Goal: Task Accomplishment & Management: Manage account settings

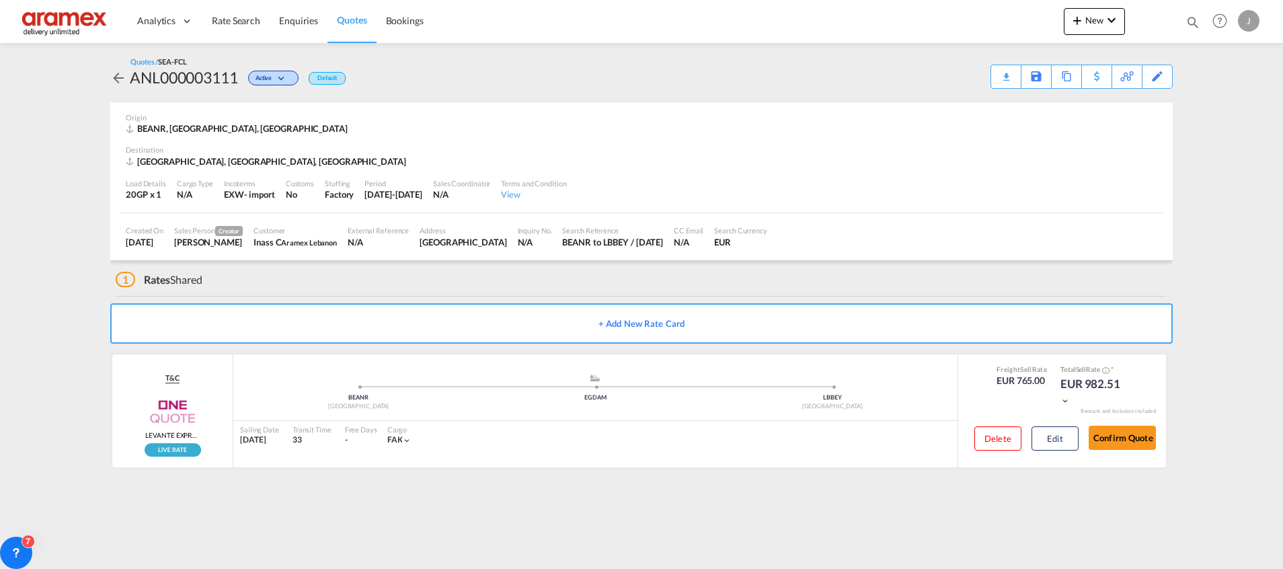
click at [362, 20] on span "Quotes" at bounding box center [352, 19] width 30 height 11
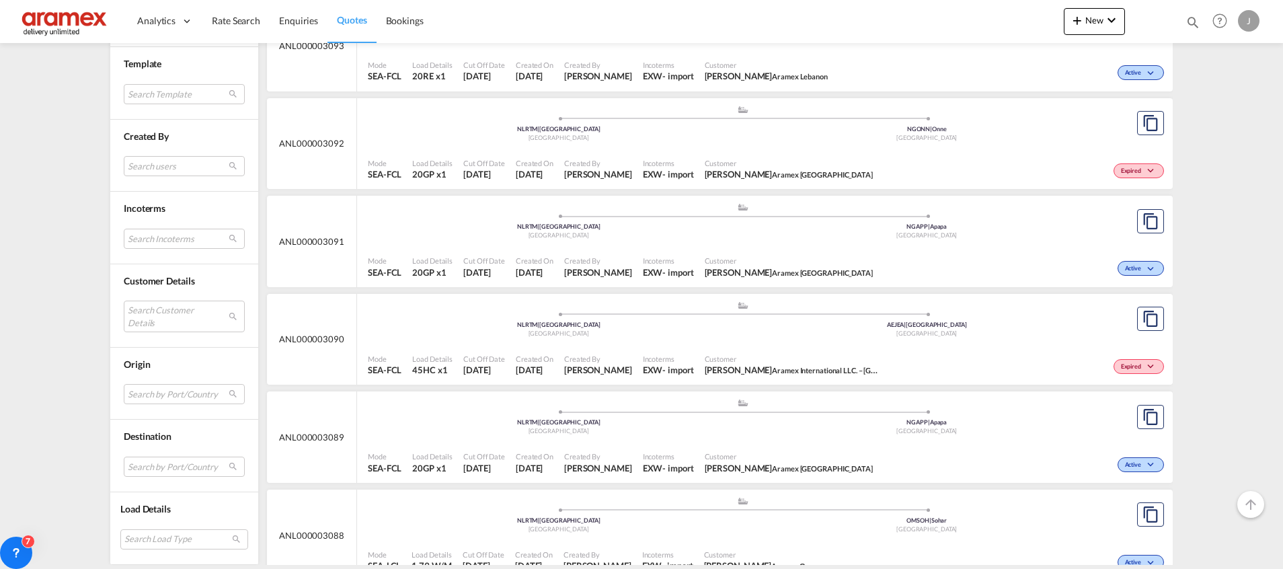
scroll to position [1917, 0]
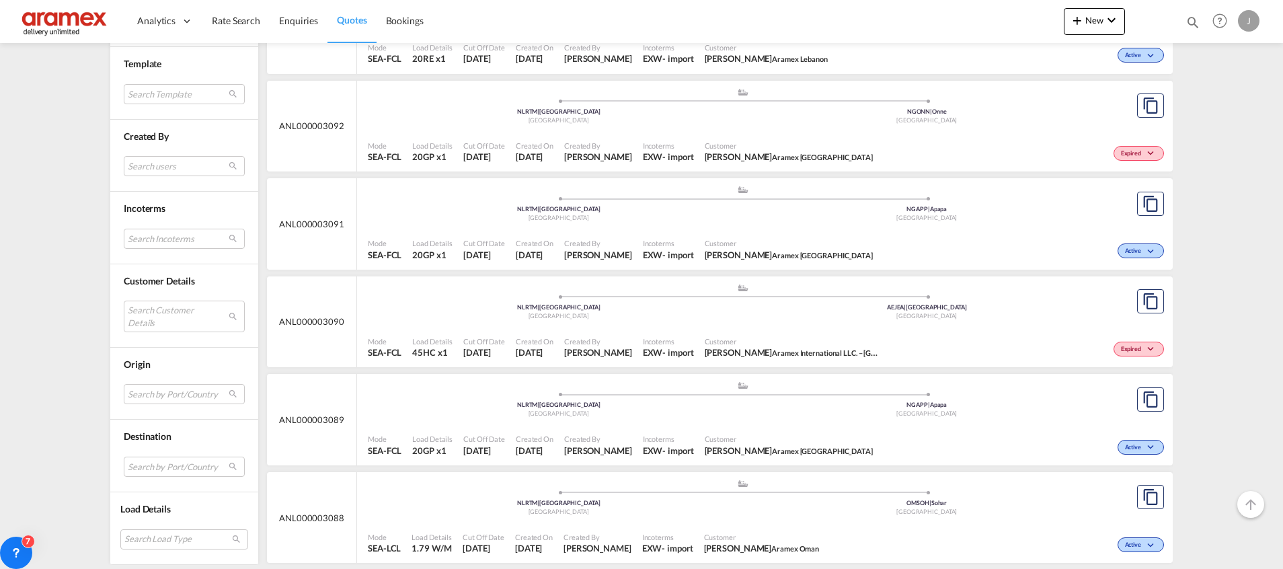
click at [831, 323] on div ".a{fill:#aaa8ad;} .a{fill:#aaa8ad;} NLRTM | [GEOGRAPHIC_DATA] [GEOGRAPHIC_DATA]…" at bounding box center [743, 303] width 750 height 40
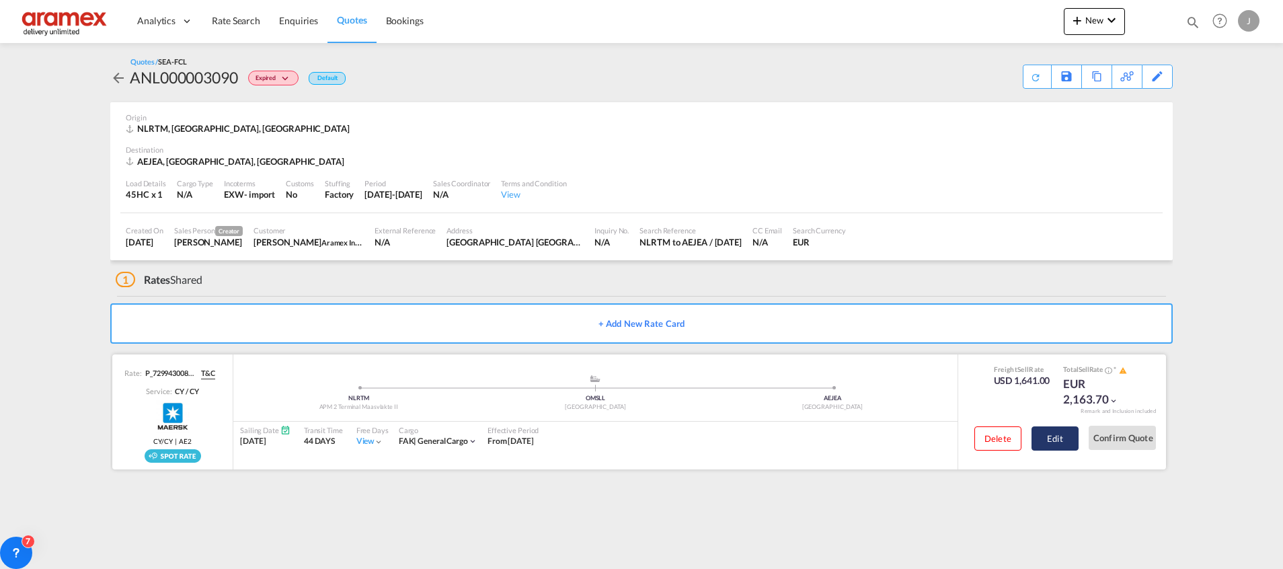
click at [1058, 438] on button "Edit" at bounding box center [1055, 438] width 47 height 24
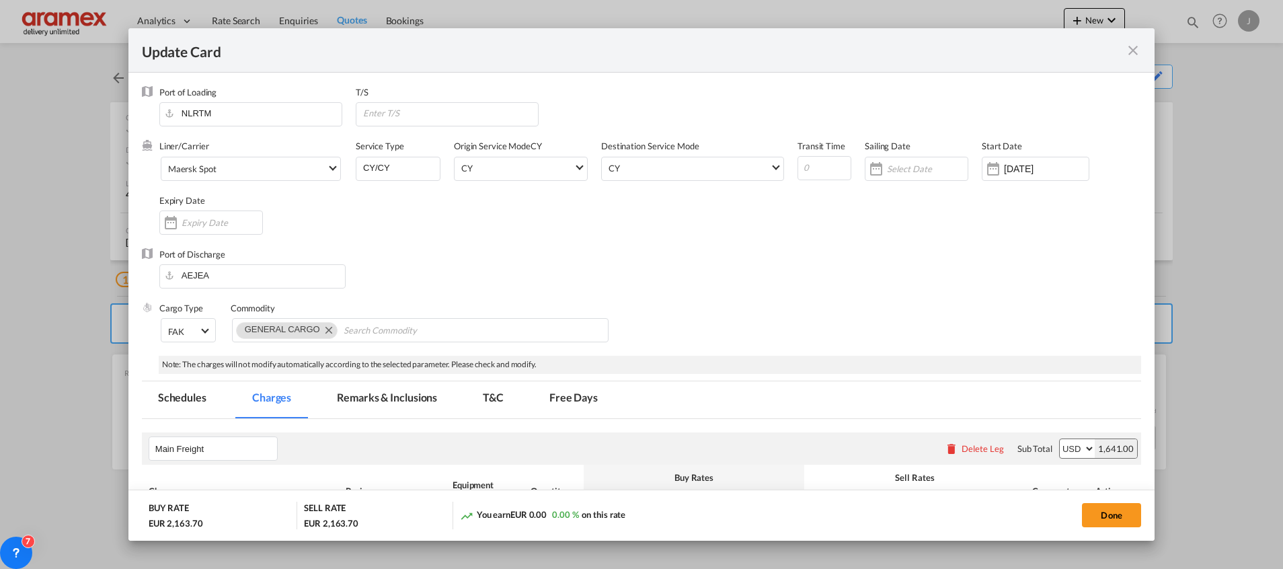
scroll to position [303, 0]
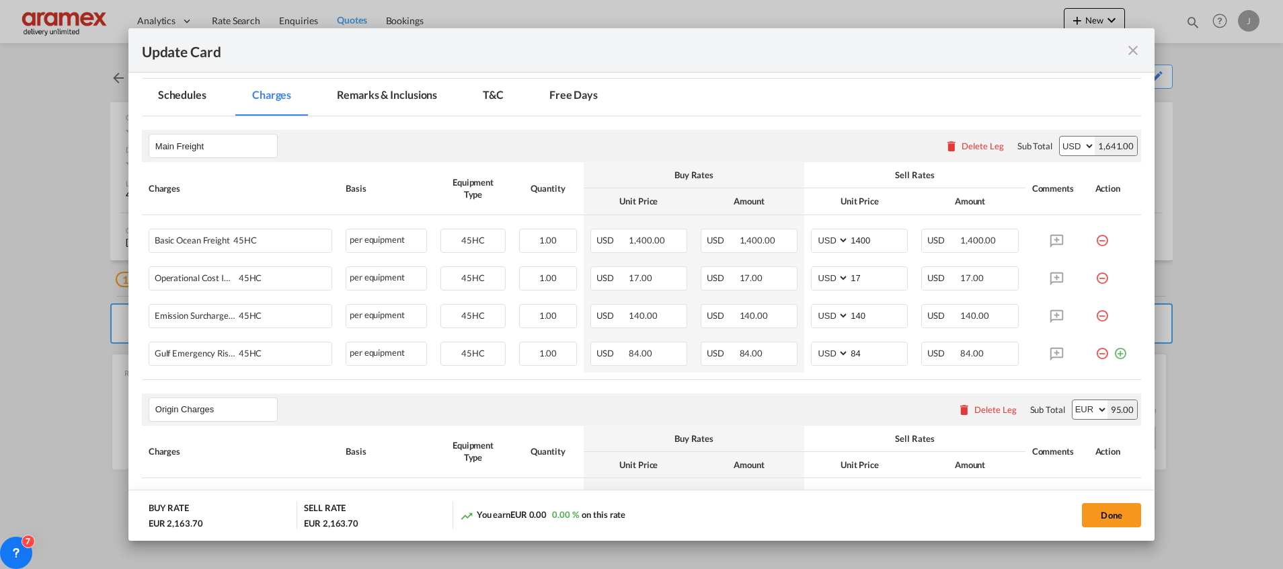
drag, startPoint x: 1106, startPoint y: 352, endPoint x: 573, endPoint y: 412, distance: 536.7
click at [1114, 351] on md-icon "icon-plus-circle-outline green-400-fg" at bounding box center [1120, 348] width 13 height 13
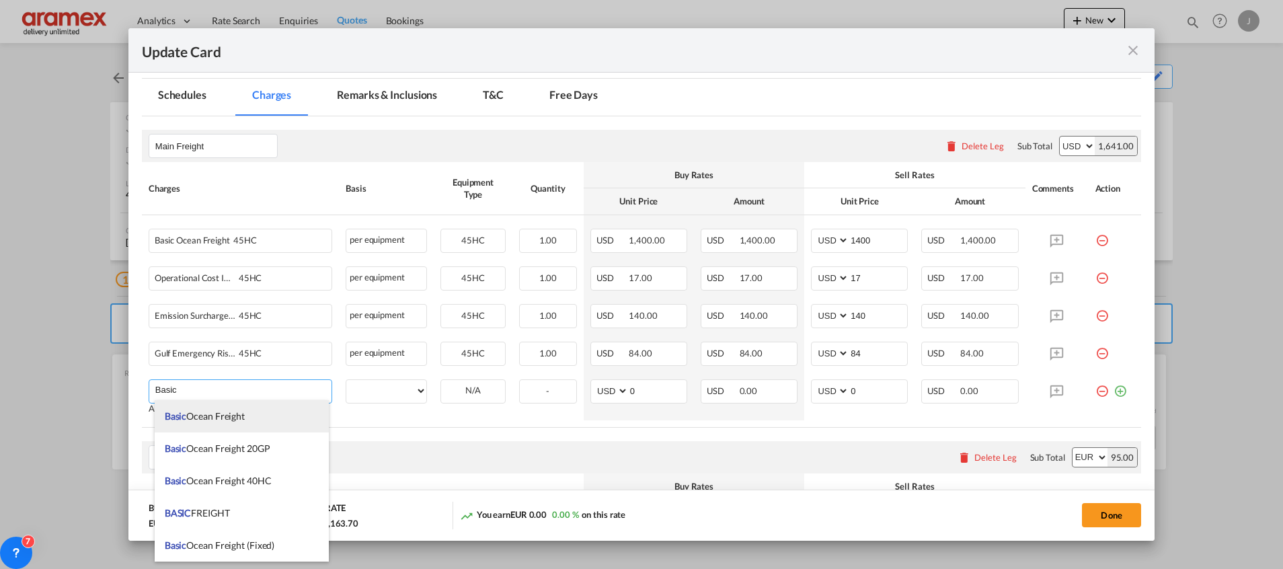
click at [264, 423] on li "Basic Ocean Freight" at bounding box center [242, 416] width 174 height 32
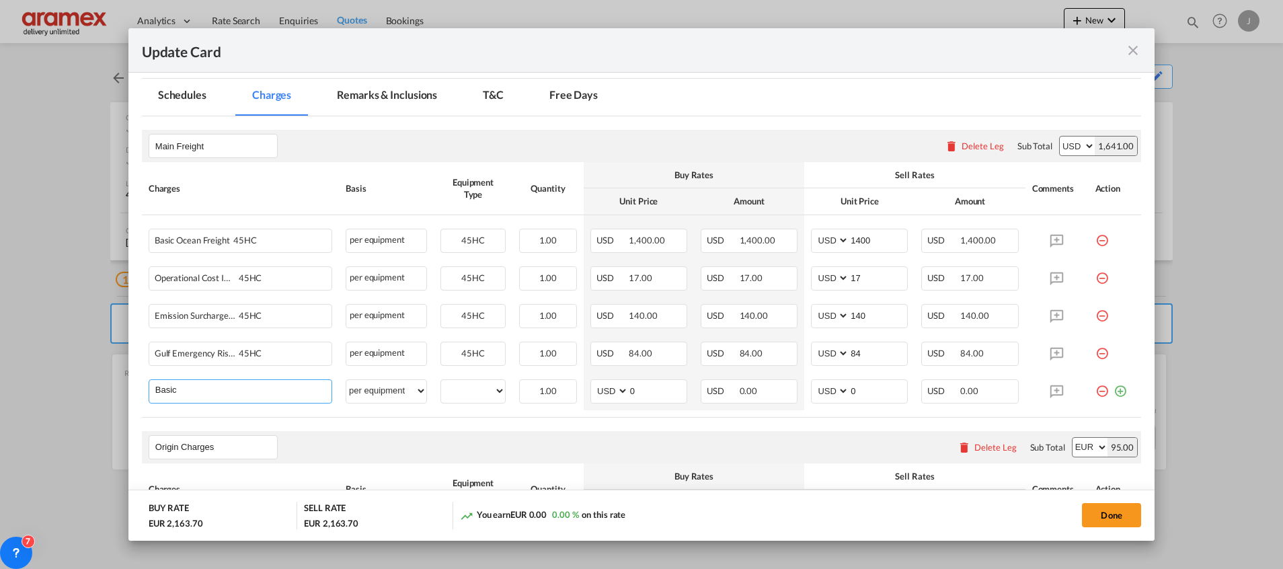
type input "Basic Ocean Freight"
select select "per equipment"
click at [1096, 236] on md-icon "icon-minus-circle-outline red-400-fg" at bounding box center [1102, 235] width 13 height 13
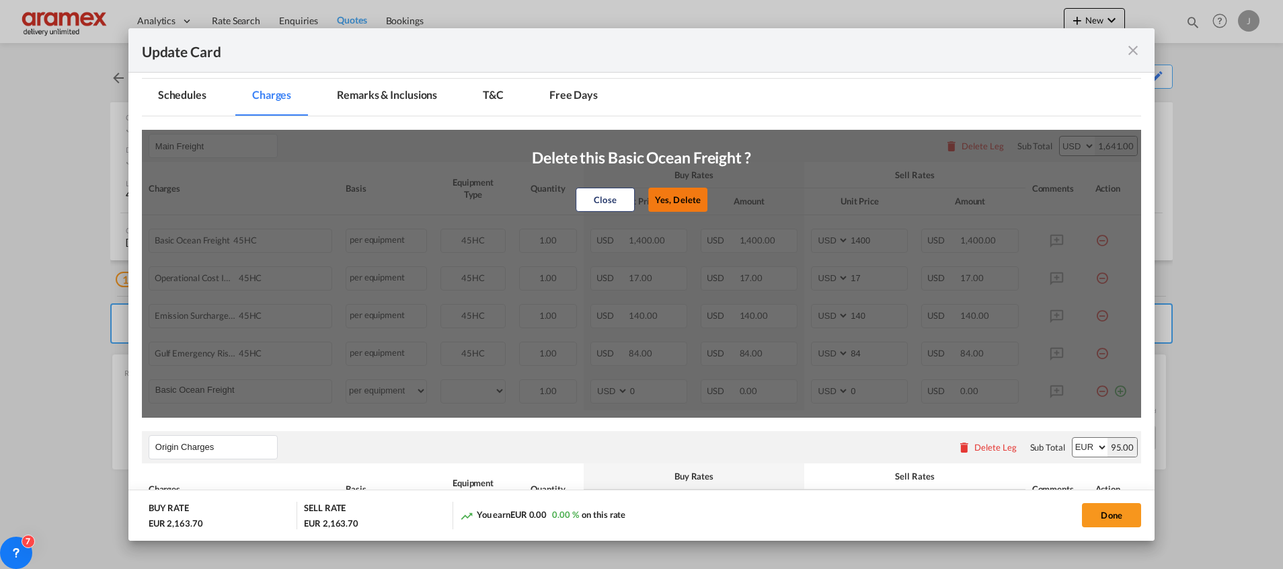
click at [676, 193] on button "Yes, Delete" at bounding box center [677, 200] width 59 height 24
type input "17"
type input "140"
type input "84"
type input "0"
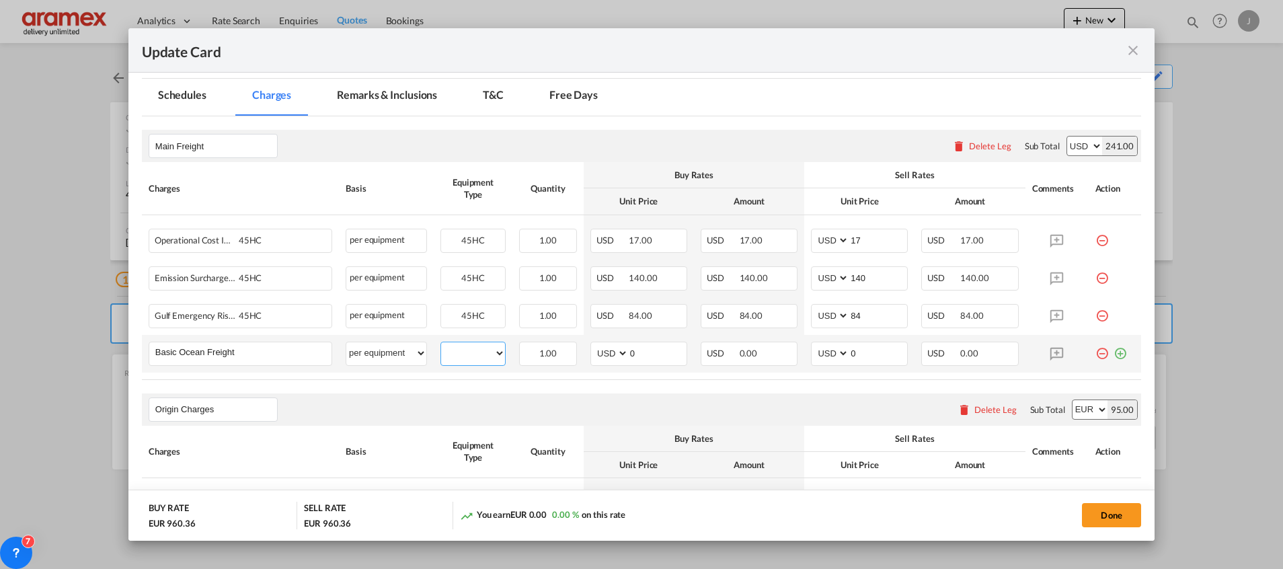
drag, startPoint x: 474, startPoint y: 356, endPoint x: 477, endPoint y: 365, distance: 9.4
click at [474, 356] on select "45HC" at bounding box center [473, 353] width 64 height 18
select select "45HC"
click at [441, 344] on select "45HC" at bounding box center [473, 353] width 64 height 18
drag, startPoint x: 654, startPoint y: 354, endPoint x: 582, endPoint y: 352, distance: 72.0
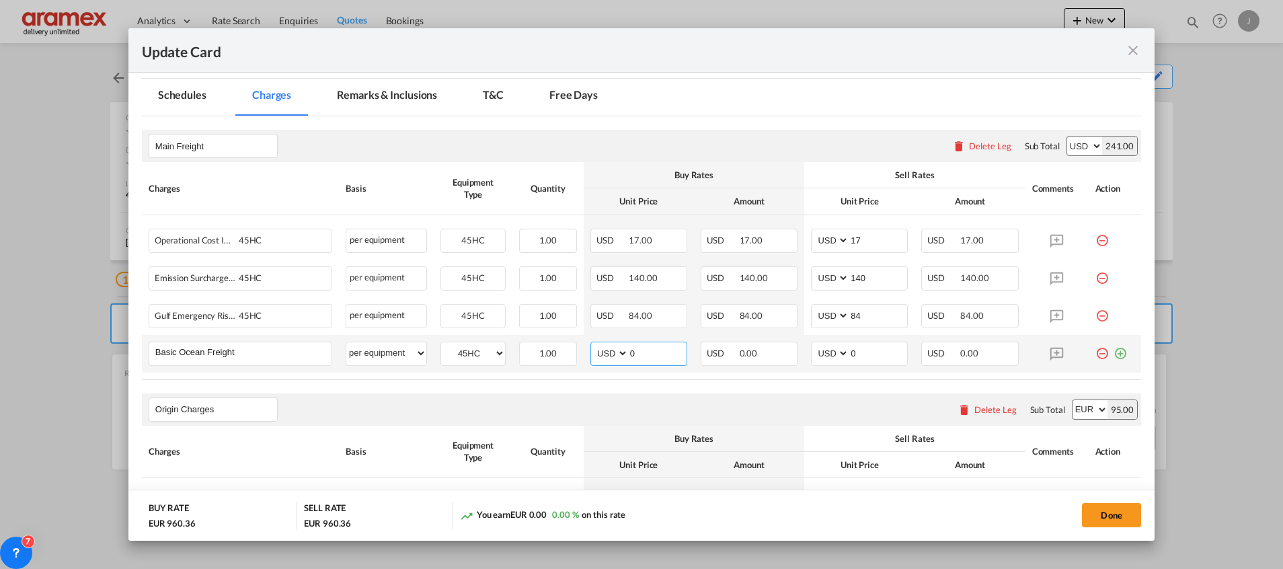
click at [584, 352] on td "AED AFN ALL AMD ANG AOA ARS AUD AWG AZN BAM BBD BDT BGN BHD BIF BMD BND [PERSON…" at bounding box center [639, 354] width 110 height 38
paste input "1425"
type input "1425"
drag, startPoint x: 863, startPoint y: 350, endPoint x: 800, endPoint y: 350, distance: 63.2
click at [811, 350] on md-input-container "AED AFN ALL AMD ANG AOA ARS AUD AWG AZN BAM BBD BDT BGN BHD BIF BMD BND BOB BRL…" at bounding box center [859, 354] width 97 height 24
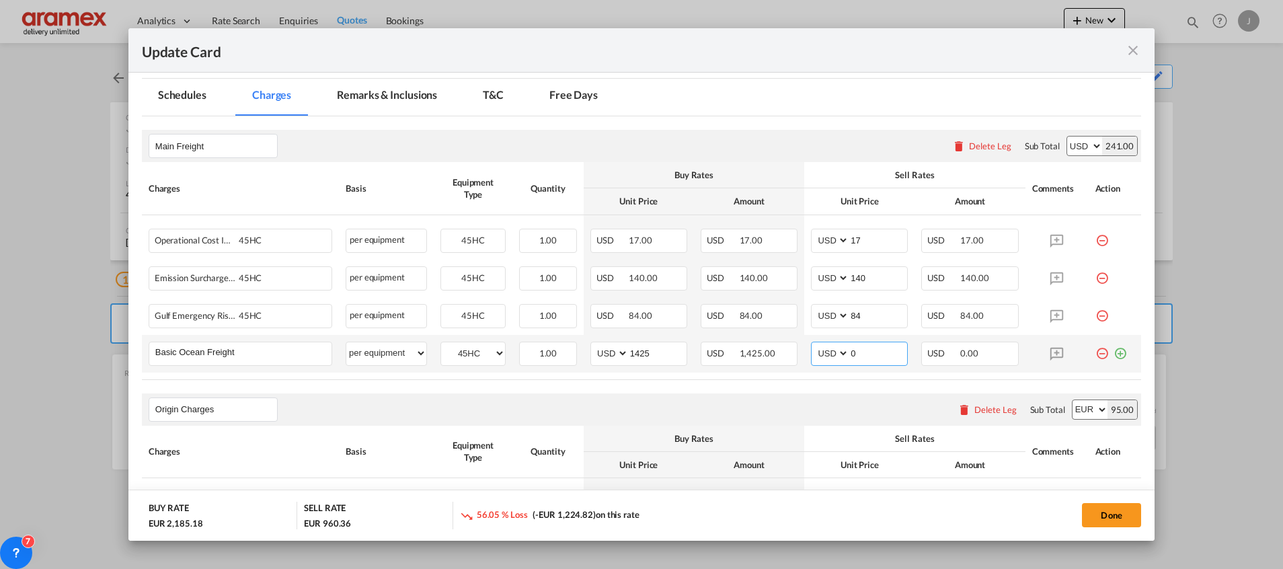
paste input "1425"
type input "1425"
click at [757, 387] on rate-modification "Main Freight Please enter leg name Leg Name Already Exists Delete Leg Sub Total…" at bounding box center [642, 526] width 1000 height 821
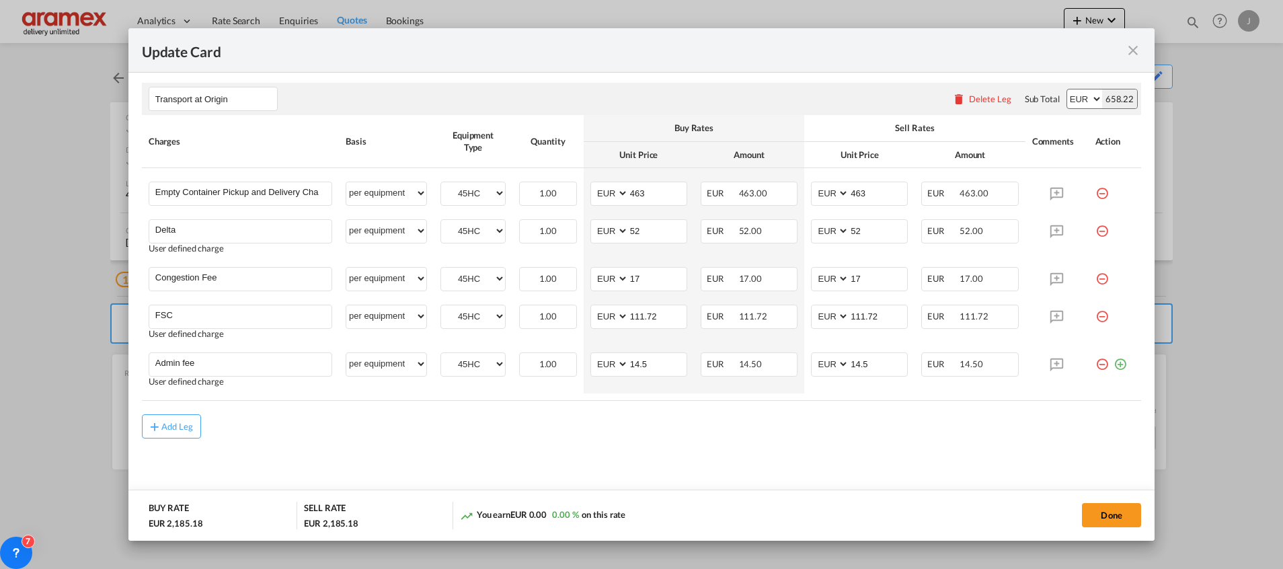
scroll to position [599, 0]
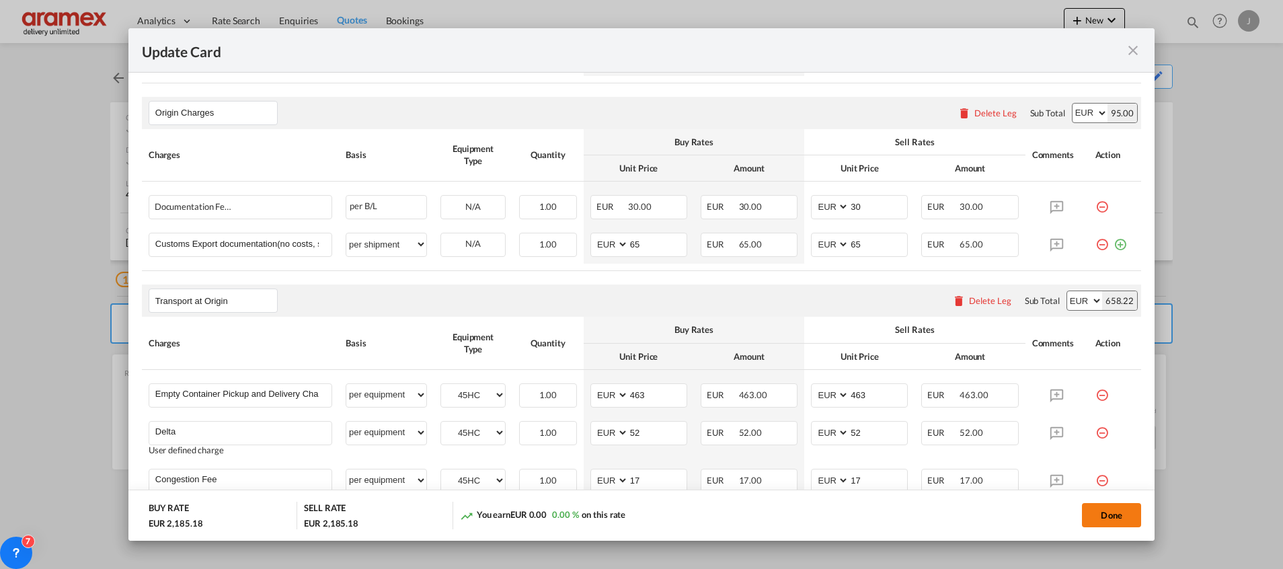
click at [1123, 515] on button "Done" at bounding box center [1111, 515] width 59 height 24
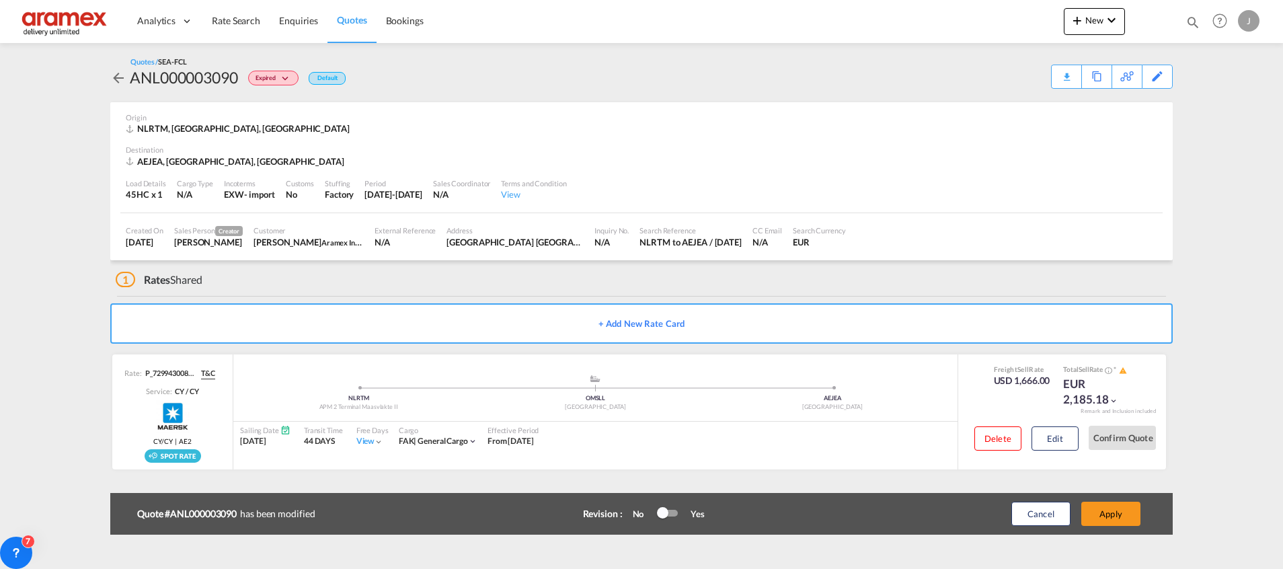
click at [1123, 515] on button "Apply" at bounding box center [1111, 514] width 59 height 24
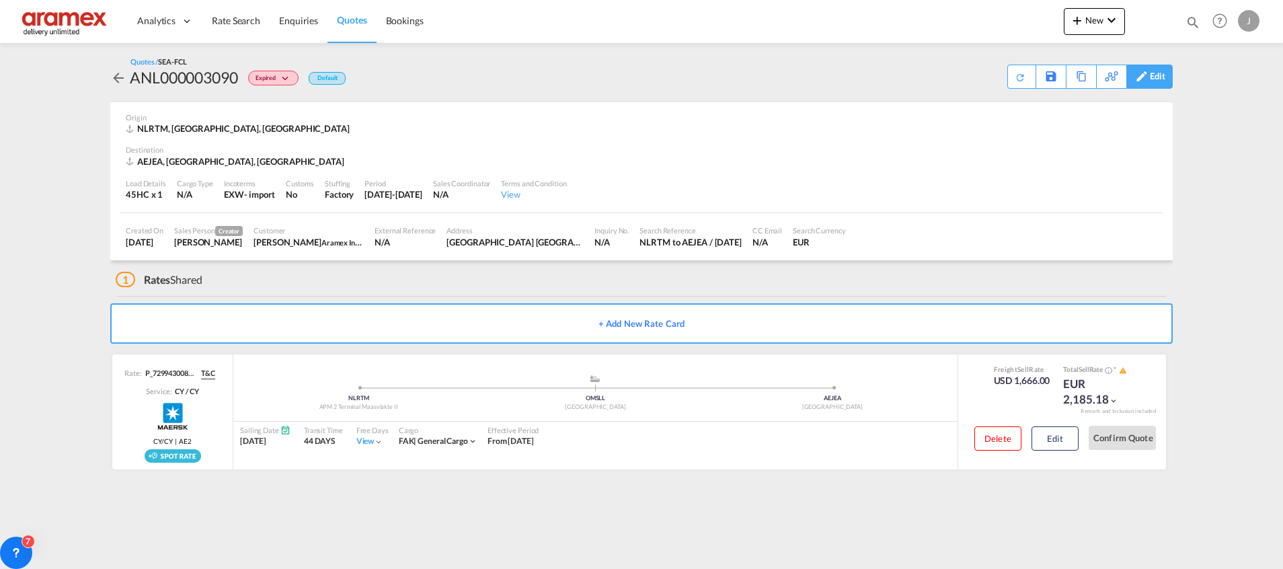
click at [1158, 74] on div "Edit" at bounding box center [1157, 76] width 15 height 23
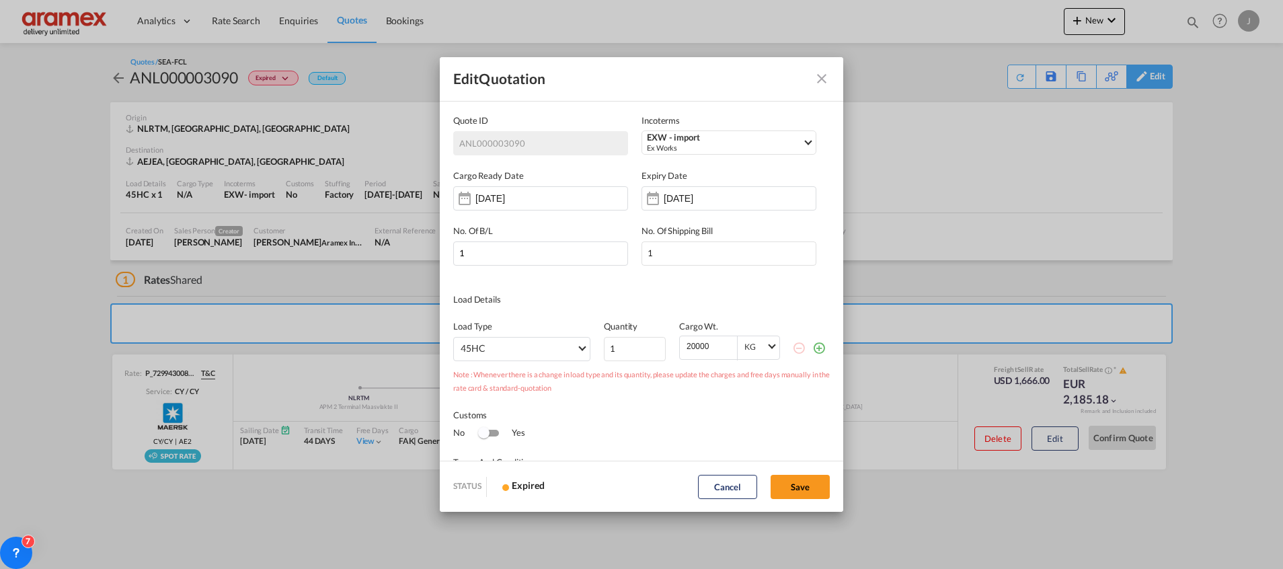
scroll to position [0, 0]
click at [712, 200] on input "[DATE]" at bounding box center [706, 198] width 85 height 11
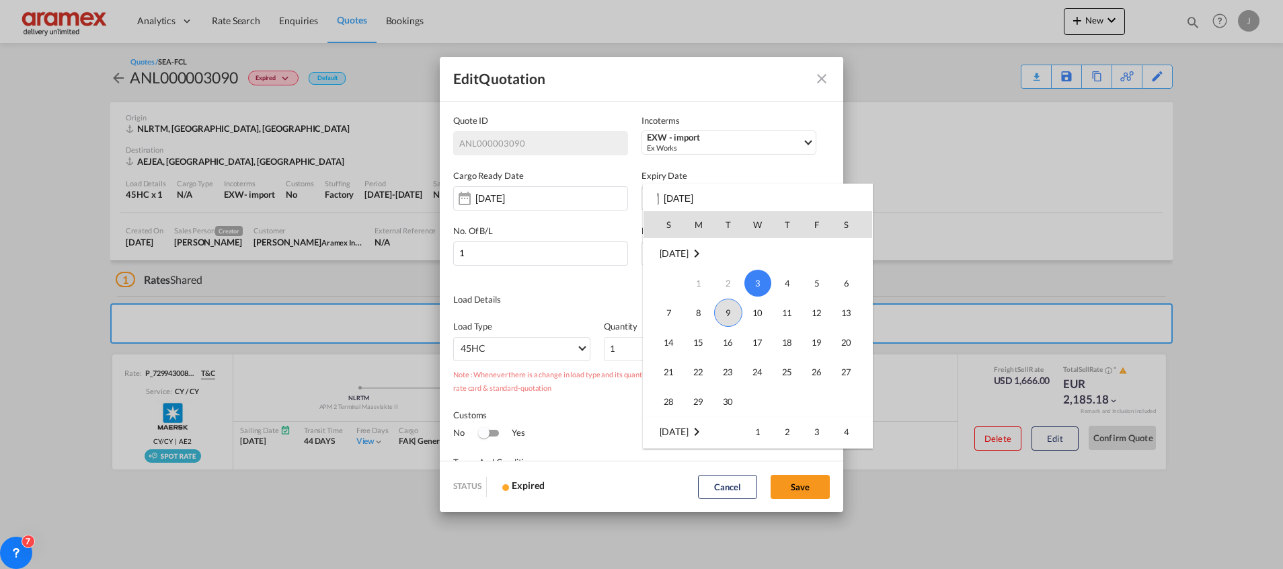
click at [730, 313] on span "9" at bounding box center [728, 313] width 28 height 28
type input "[DATE]"
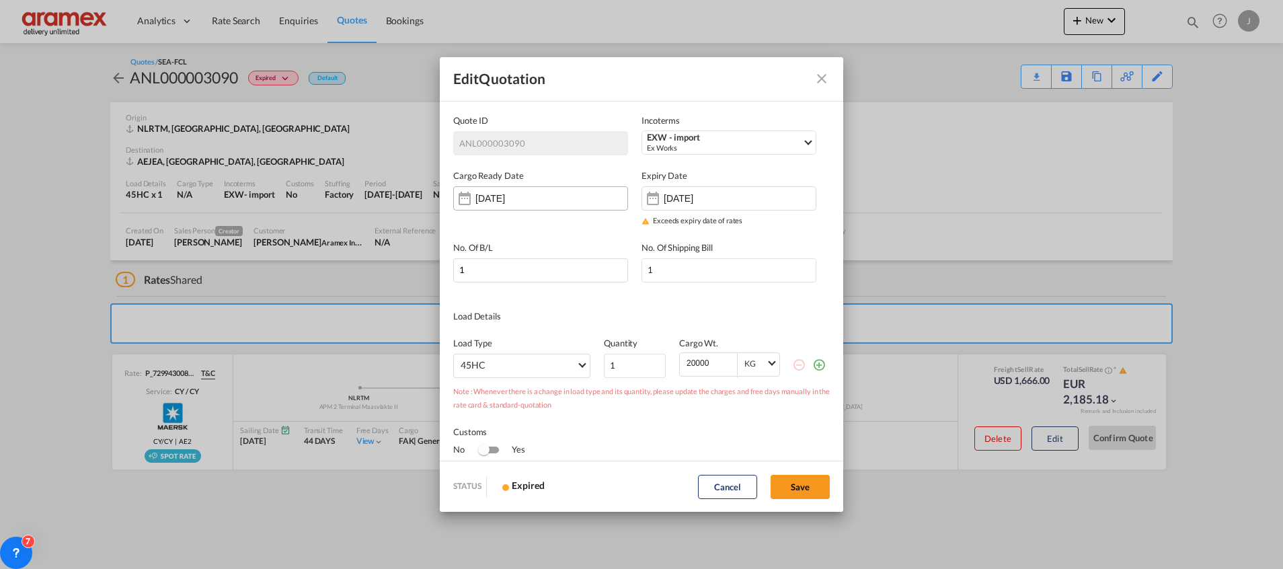
click at [557, 203] on div "[DATE]" at bounding box center [540, 198] width 175 height 24
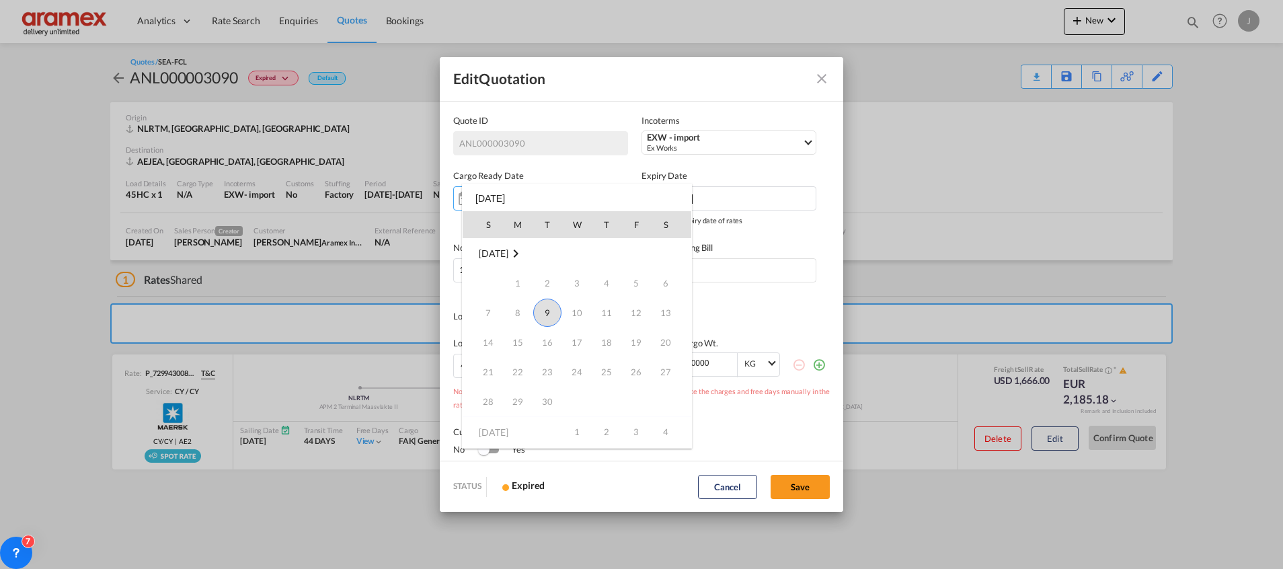
click at [549, 314] on span "9" at bounding box center [547, 313] width 28 height 28
type input "[DATE]"
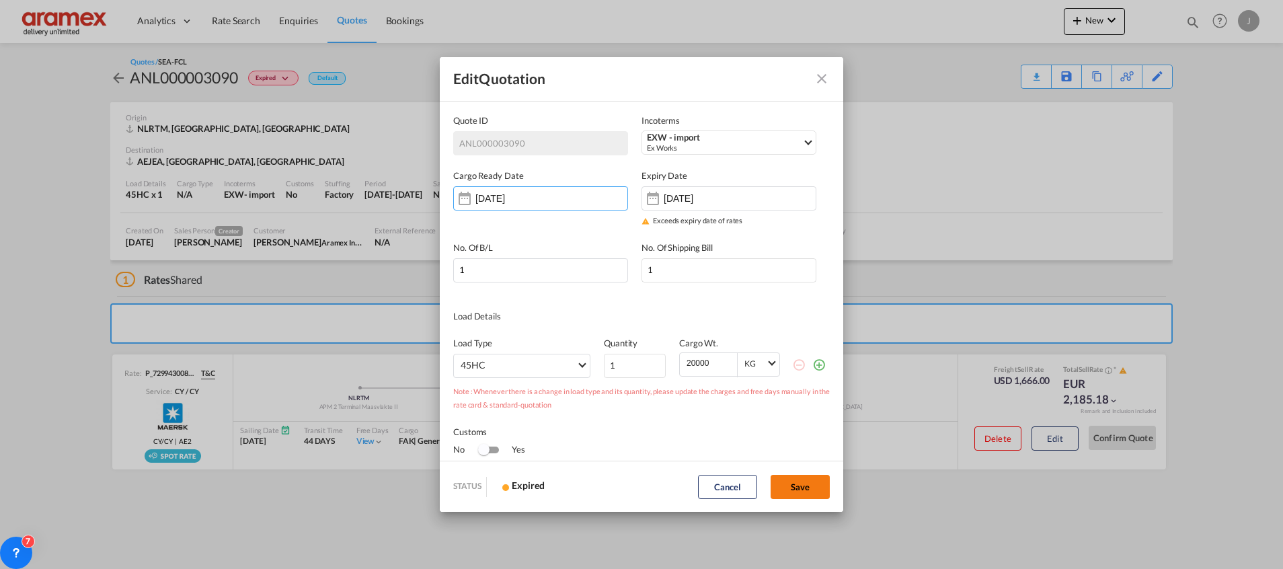
click at [798, 489] on button "Save" at bounding box center [800, 487] width 59 height 24
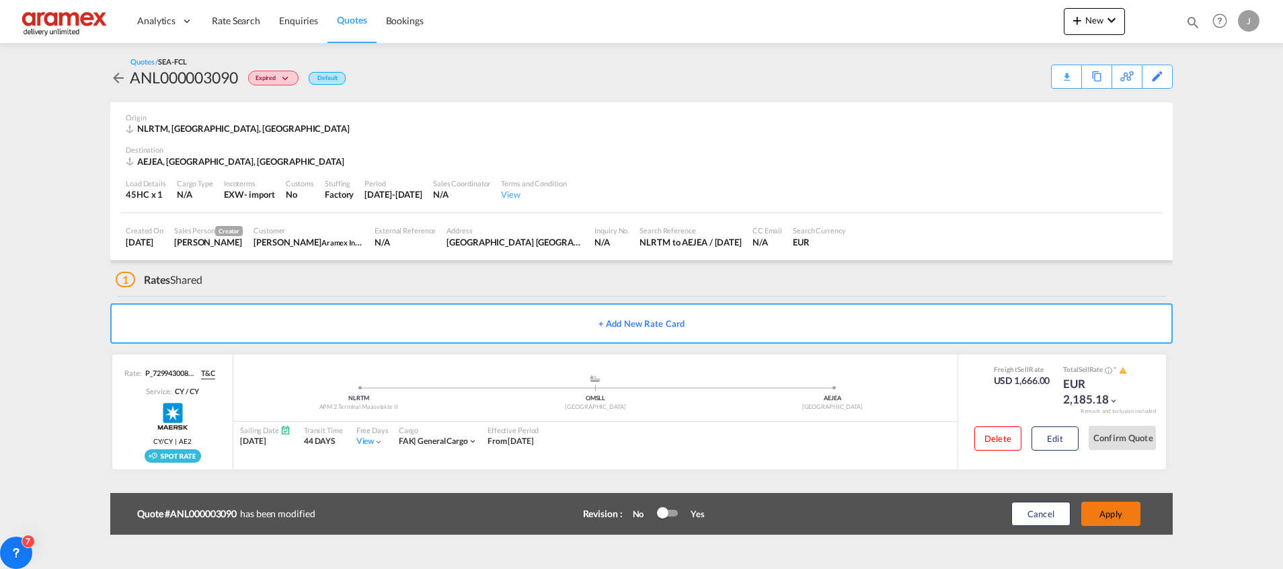
click at [1112, 516] on button "Apply" at bounding box center [1111, 514] width 59 height 24
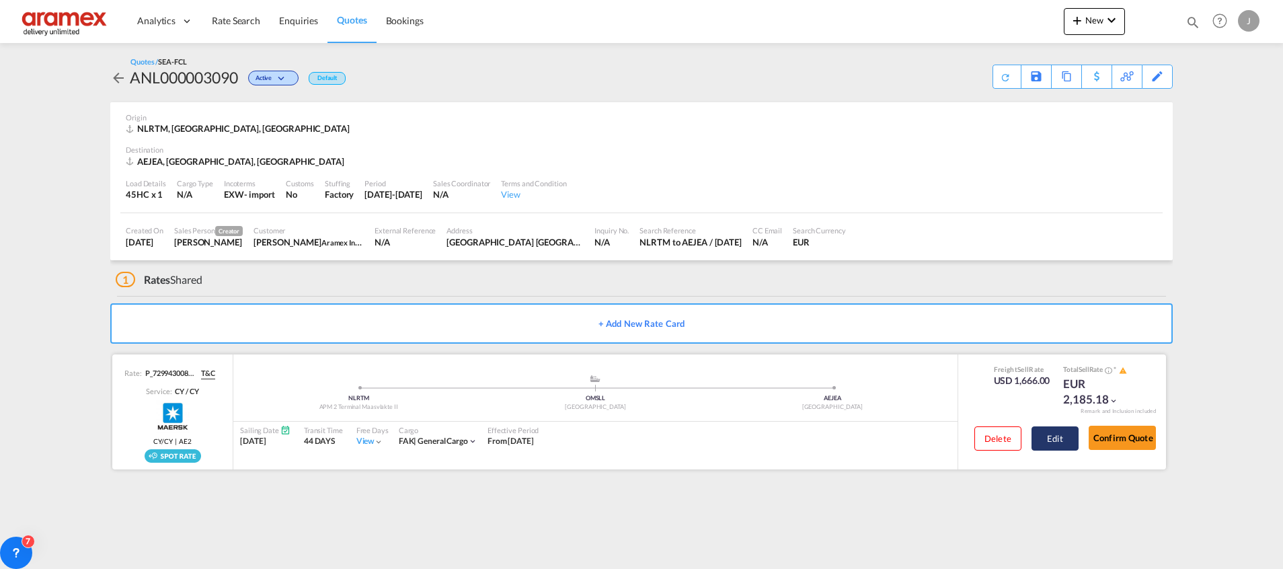
click at [1061, 443] on button "Edit" at bounding box center [1055, 438] width 47 height 24
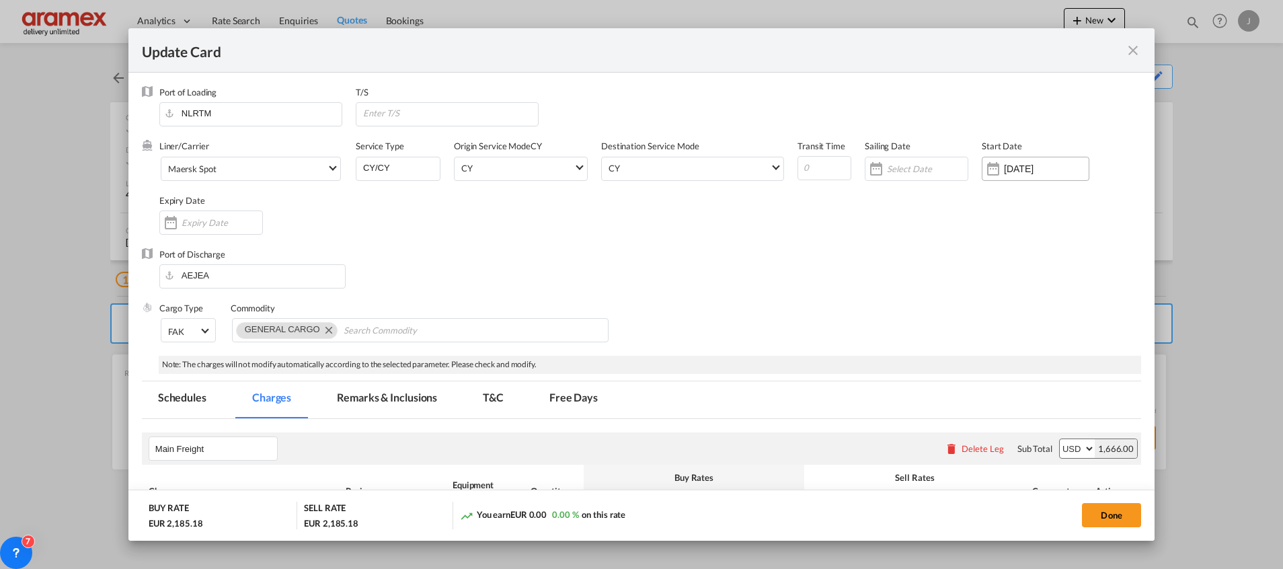
click at [1029, 172] on input "[DATE]" at bounding box center [1046, 168] width 85 height 11
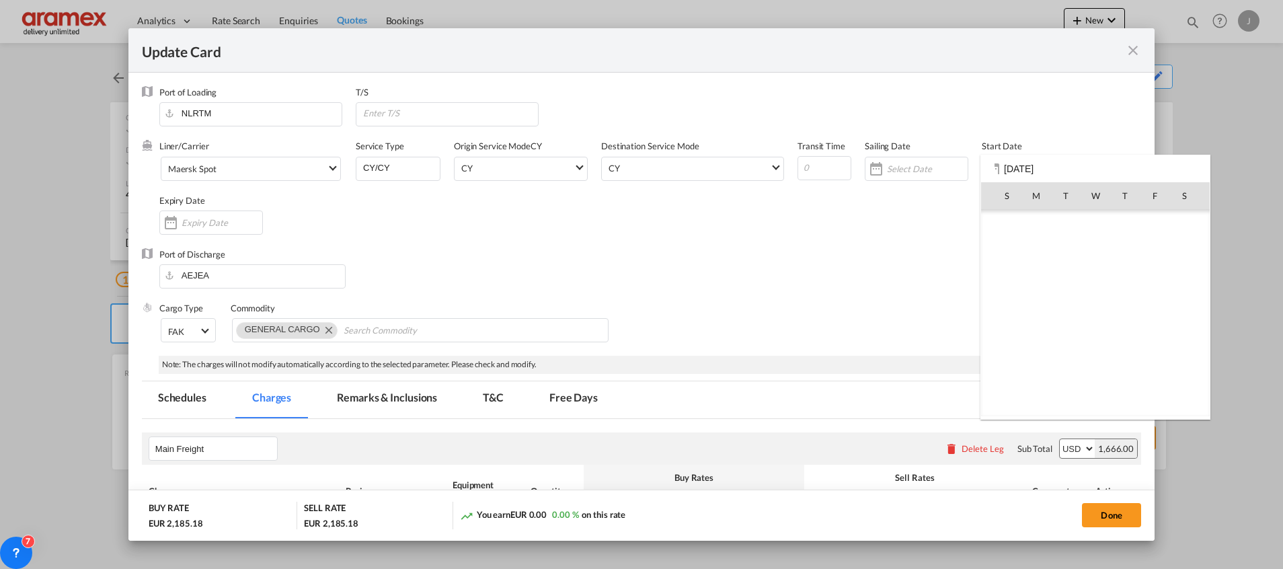
scroll to position [311567, 0]
click at [1071, 280] on span "9" at bounding box center [1066, 284] width 28 height 28
type input "[DATE]"
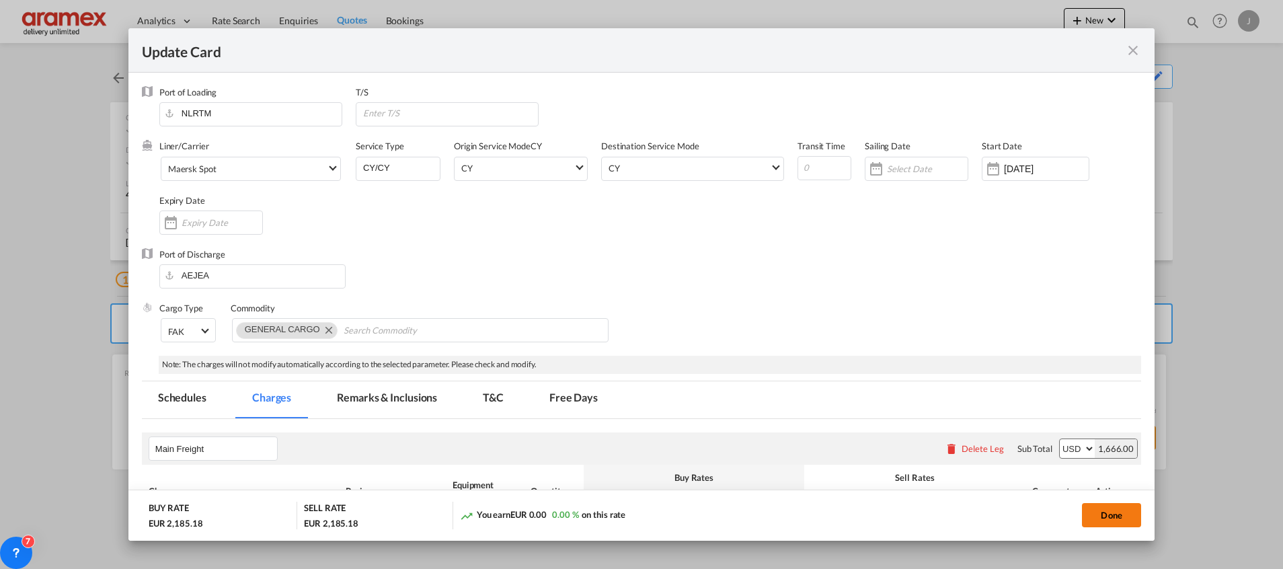
click at [1098, 510] on button "Done" at bounding box center [1111, 515] width 59 height 24
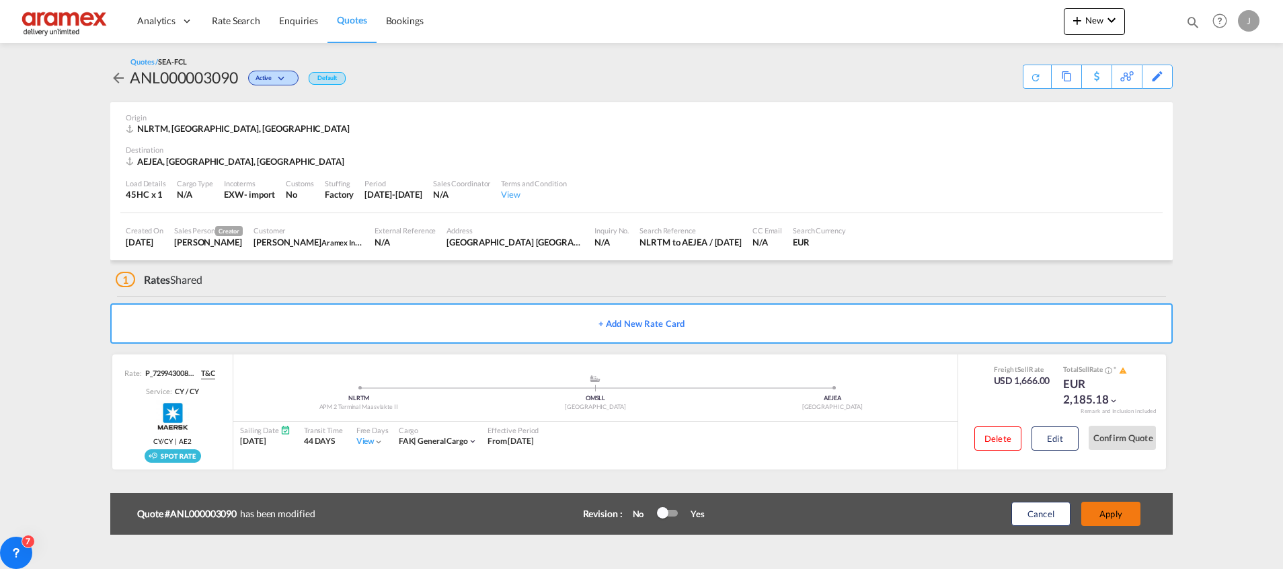
click at [1115, 511] on button "Apply" at bounding box center [1111, 514] width 59 height 24
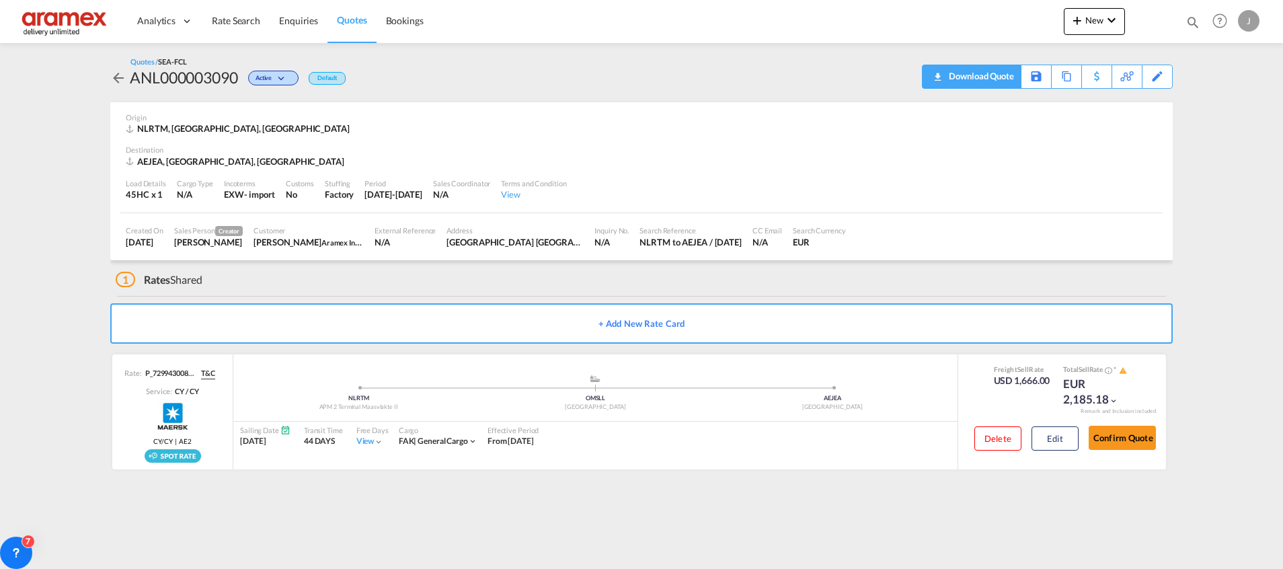
click at [1002, 79] on div "Download Quote" at bounding box center [980, 76] width 69 height 22
click at [1056, 445] on button "Edit" at bounding box center [1055, 438] width 47 height 24
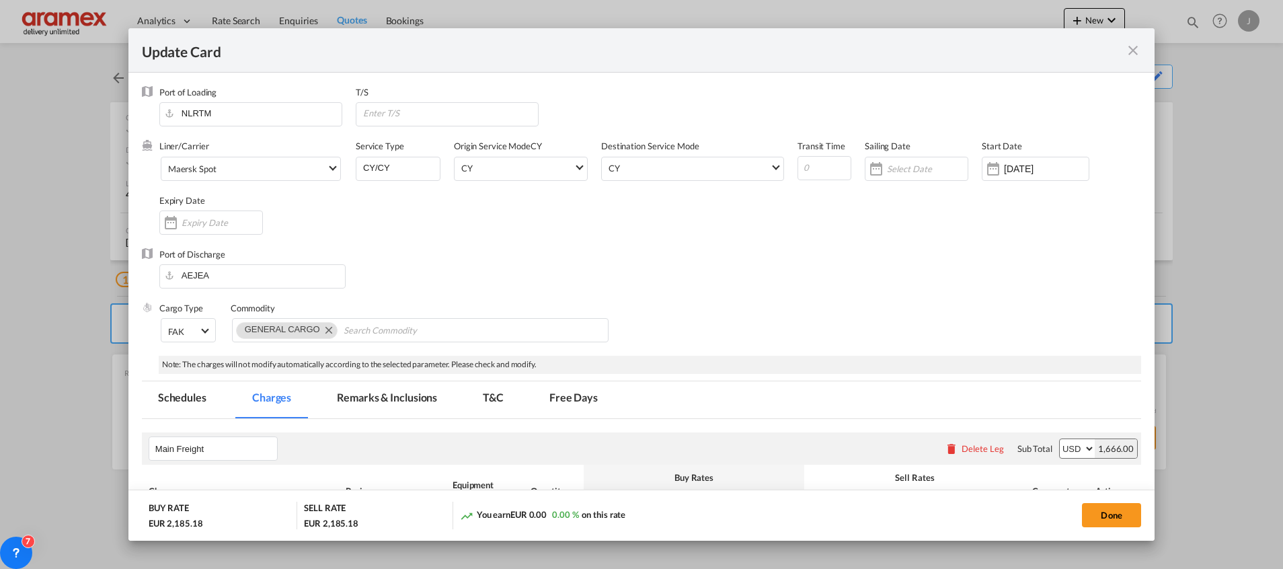
scroll to position [404, 0]
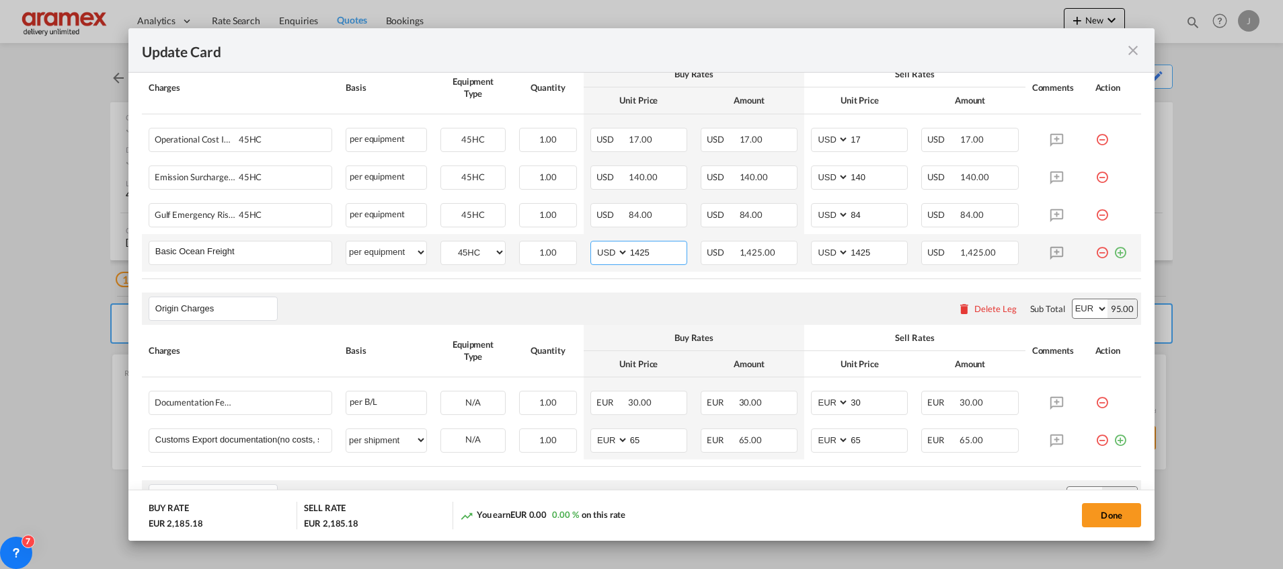
click at [638, 256] on input "1425" at bounding box center [658, 251] width 58 height 20
paste input "96"
type input "1496"
click at [868, 251] on input "1425" at bounding box center [879, 251] width 58 height 20
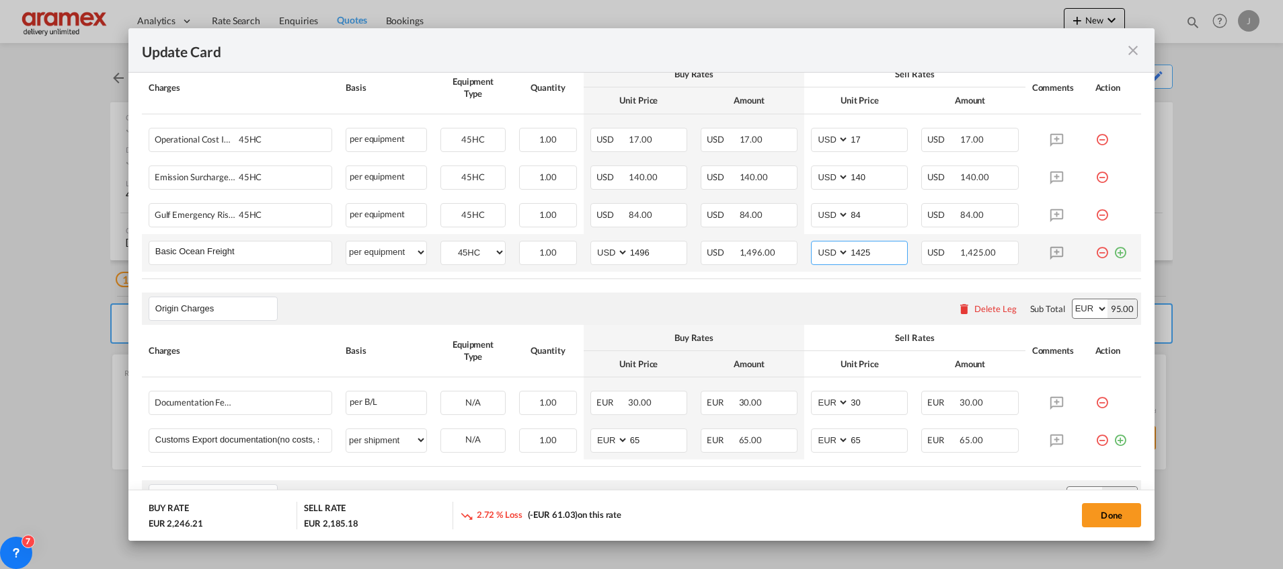
click at [868, 251] on input "1425" at bounding box center [879, 251] width 58 height 20
paste input "96"
type input "1496"
click at [1116, 513] on button "Done" at bounding box center [1111, 515] width 59 height 24
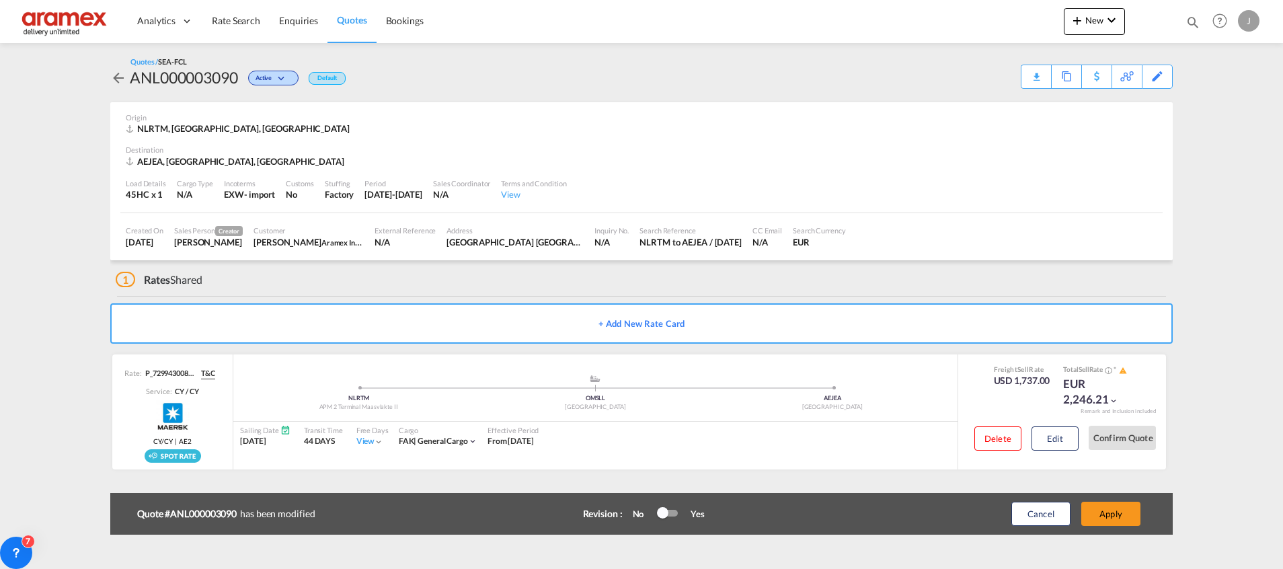
click at [1116, 513] on button "Apply" at bounding box center [1111, 514] width 59 height 24
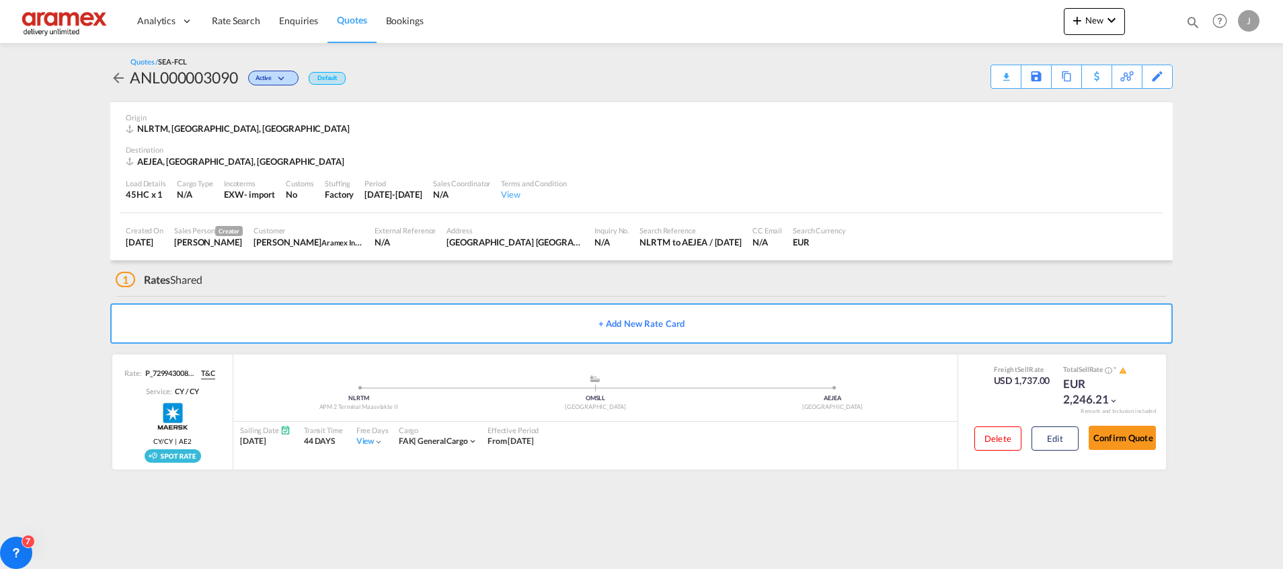
click at [0, 0] on div "Download Quote" at bounding box center [0, 0] width 0 height 0
click at [989, 77] on div "Download Quote" at bounding box center [980, 76] width 69 height 22
click at [348, 28] on link "Quotes" at bounding box center [352, 21] width 48 height 44
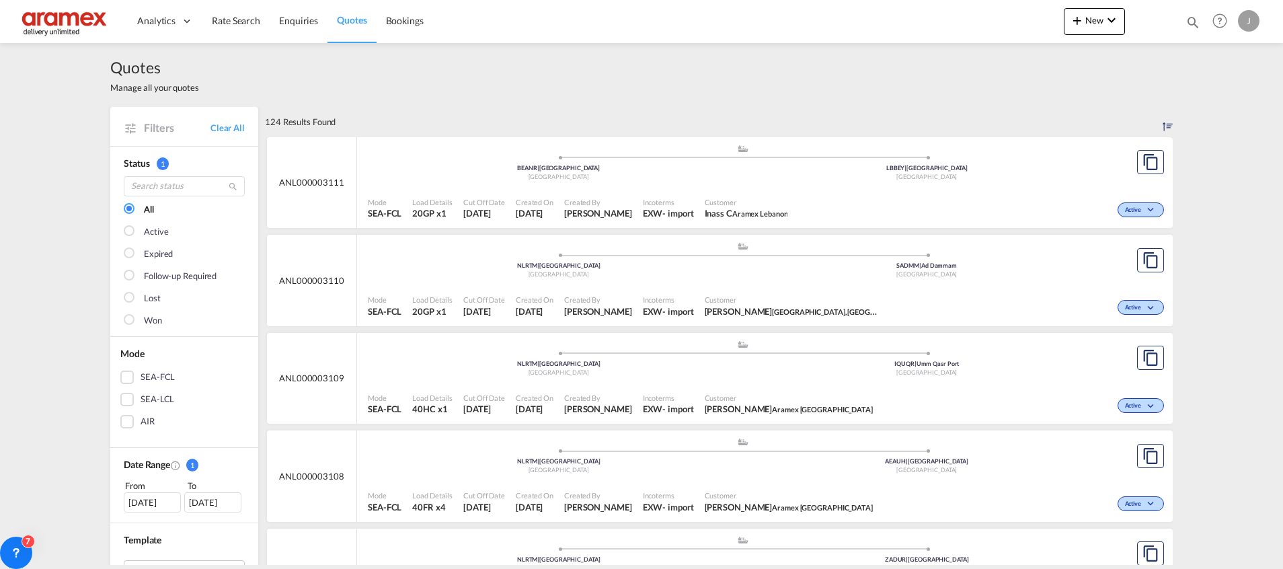
click at [800, 195] on div "Active" at bounding box center [980, 209] width 375 height 34
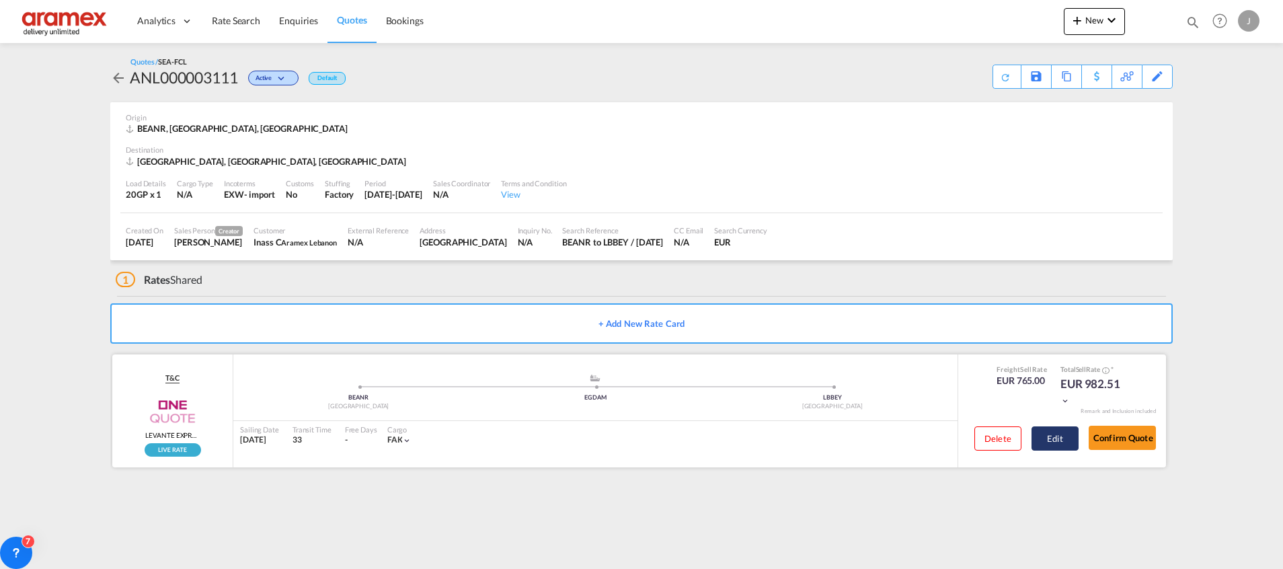
click at [1049, 450] on button "Edit" at bounding box center [1055, 438] width 47 height 24
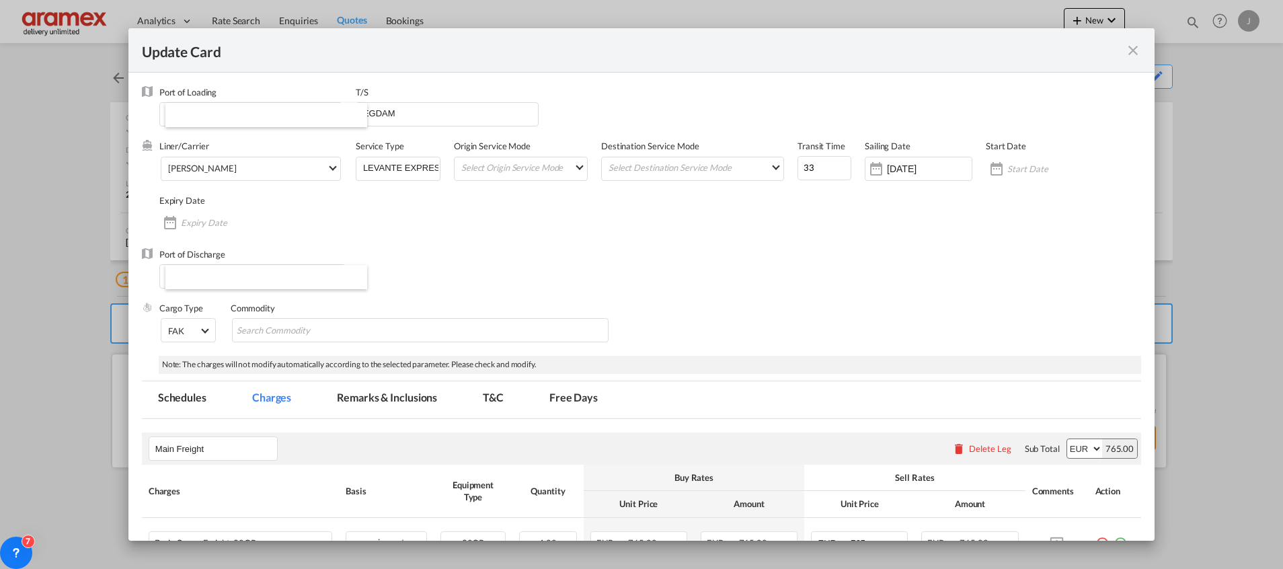
click at [1051, 302] on div "Port of Discharge LBBEY" at bounding box center [642, 275] width 1000 height 54
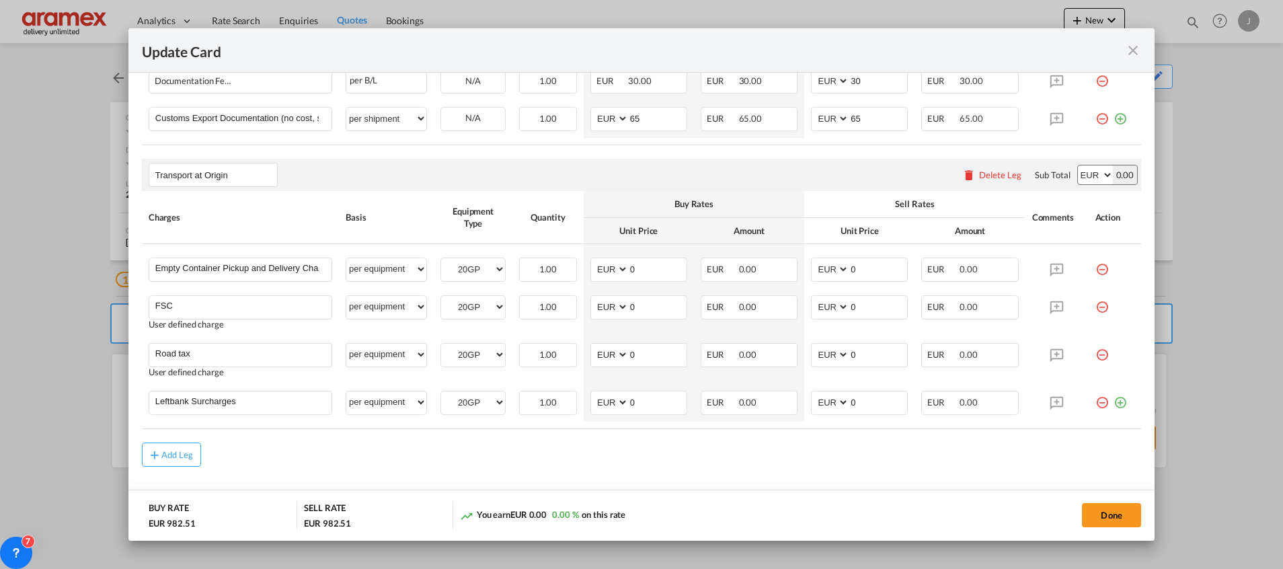
scroll to position [791, 0]
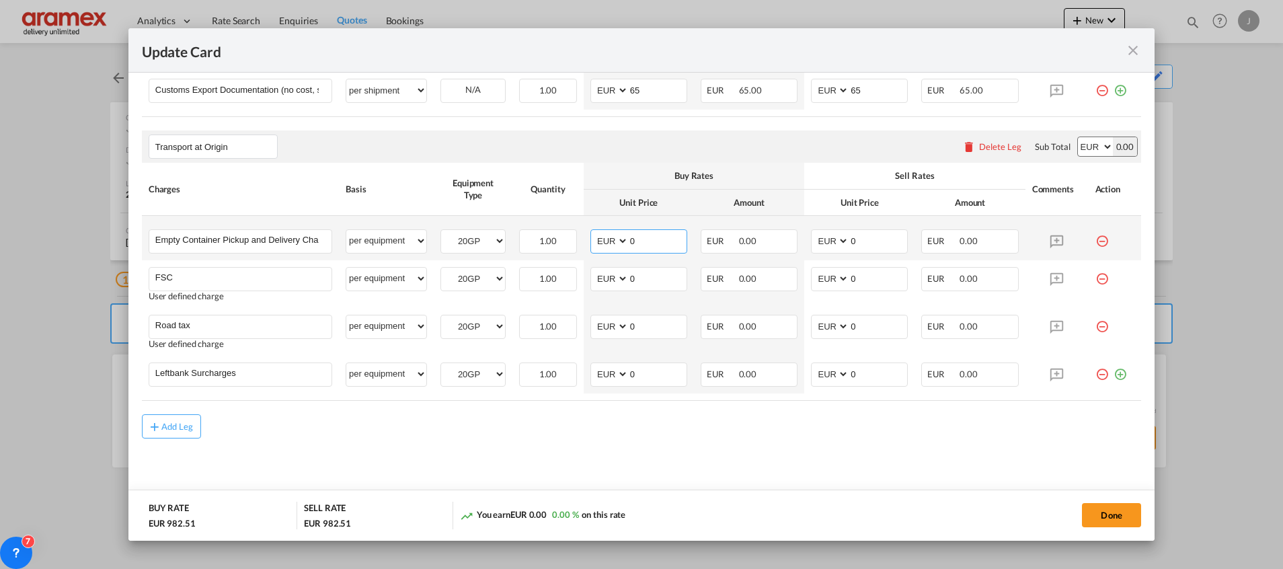
drag, startPoint x: 647, startPoint y: 241, endPoint x: 603, endPoint y: 241, distance: 43.7
click at [603, 241] on md-input-container "AED AFN ALL AMD ANG AOA ARS AUD AWG AZN BAM BBD BDT BGN BHD BIF BMD BND BOB BRL…" at bounding box center [639, 241] width 97 height 24
paste input "286"
type input "286"
drag, startPoint x: 858, startPoint y: 242, endPoint x: 808, endPoint y: 241, distance: 49.8
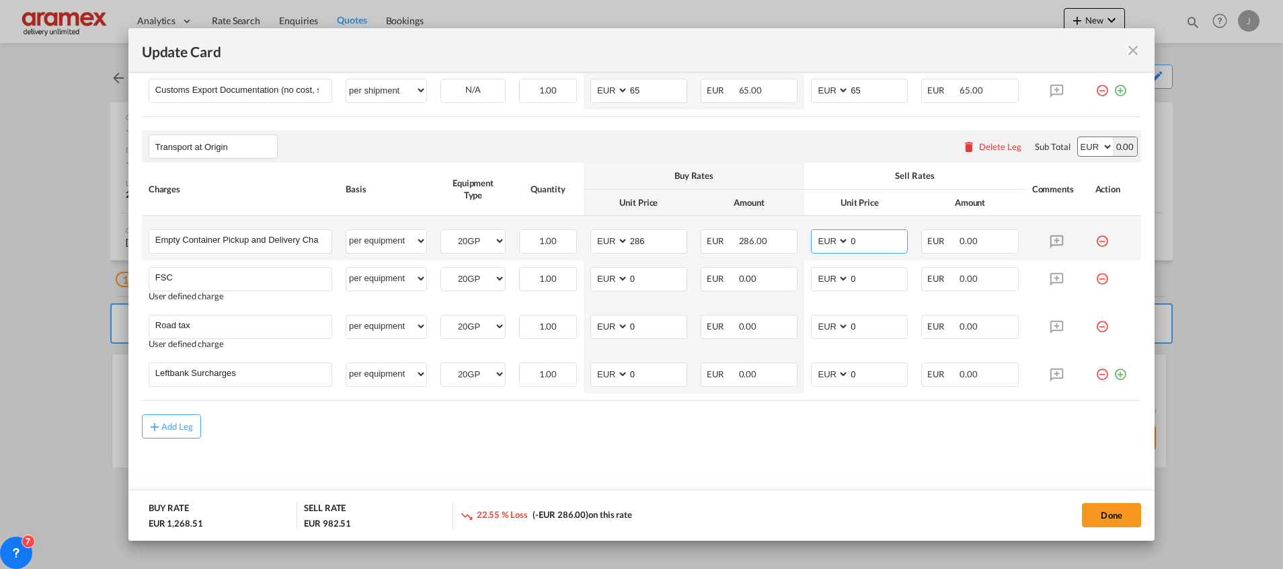
click at [811, 241] on md-input-container "AED AFN ALL AMD ANG AOA ARS AUD AWG AZN BAM BBD BDT BGN BHD BIF BMD BND BOB BRL…" at bounding box center [859, 241] width 97 height 24
paste input "286"
type input "286"
click at [241, 243] on input "Empty Container Pickup and Delivery Charge" at bounding box center [243, 240] width 176 height 20
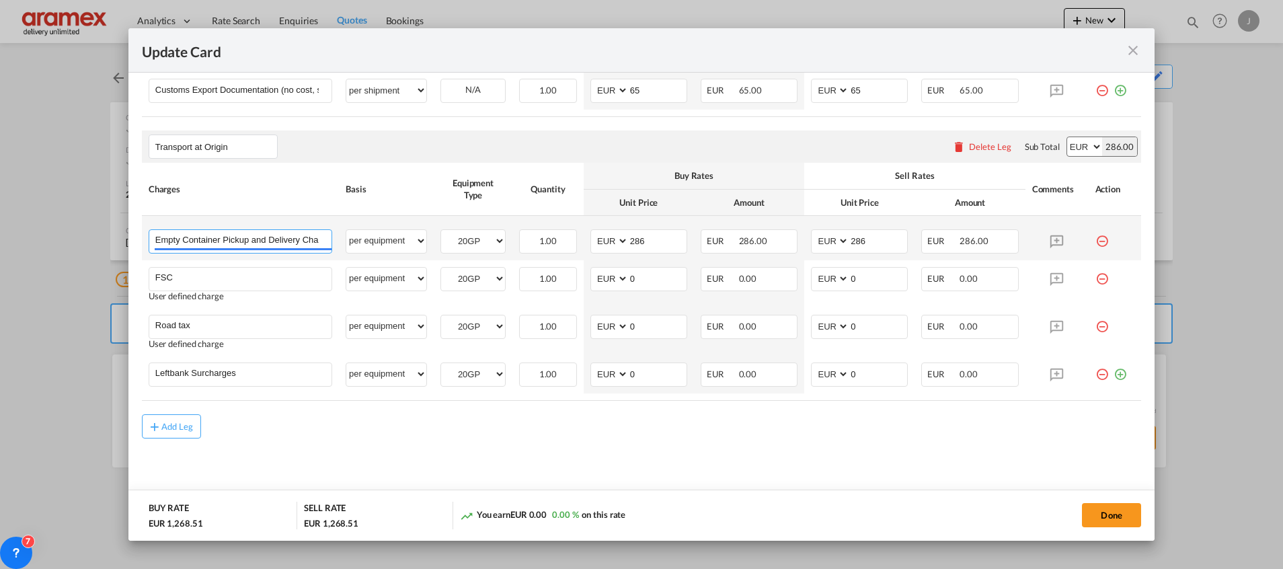
click at [241, 243] on input "Empty Container Pickup and Delivery Charge" at bounding box center [243, 240] width 176 height 20
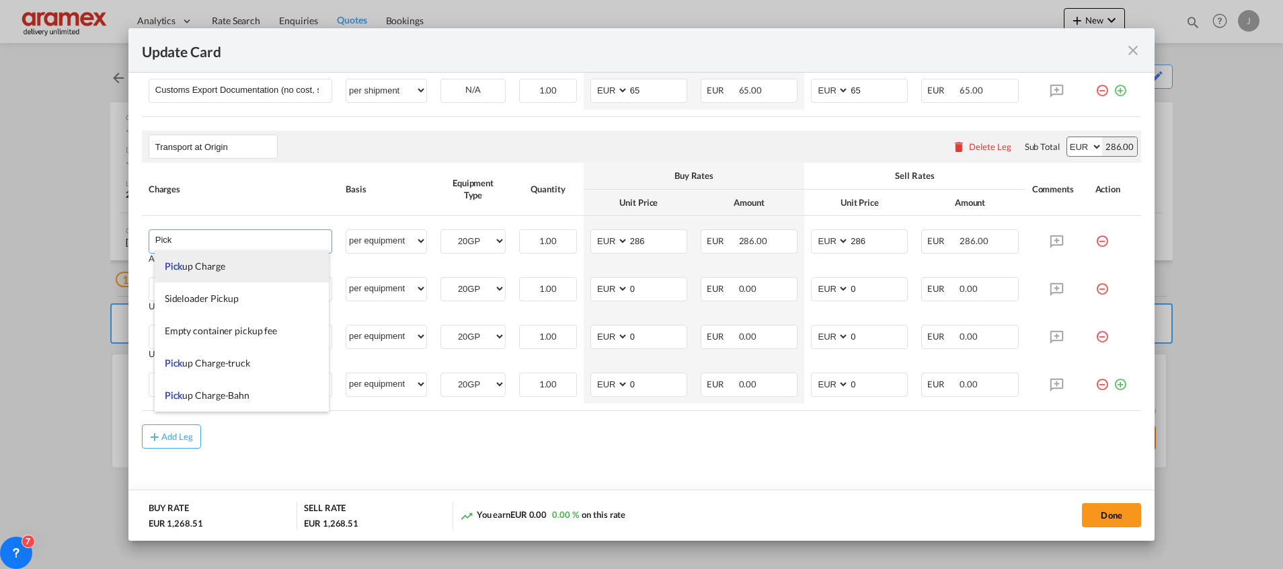
click at [229, 271] on li "Pick up Charge" at bounding box center [242, 266] width 174 height 32
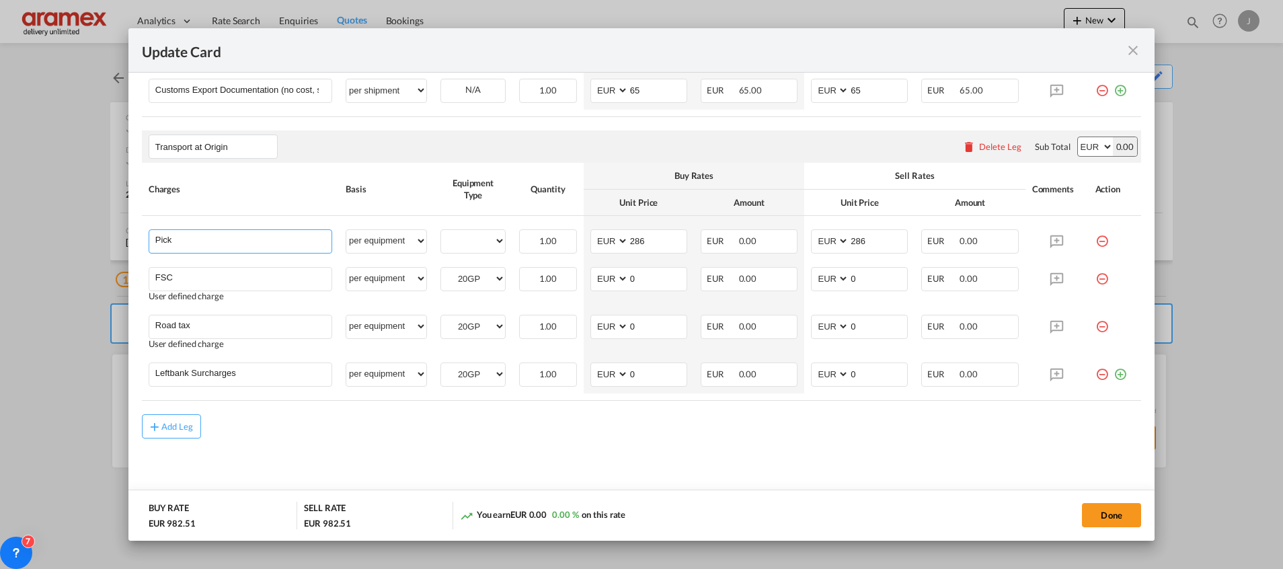
type input "Pickup Charge"
select select "? string: ?"
type input "0"
click at [486, 238] on select "20GP" at bounding box center [473, 241] width 64 height 18
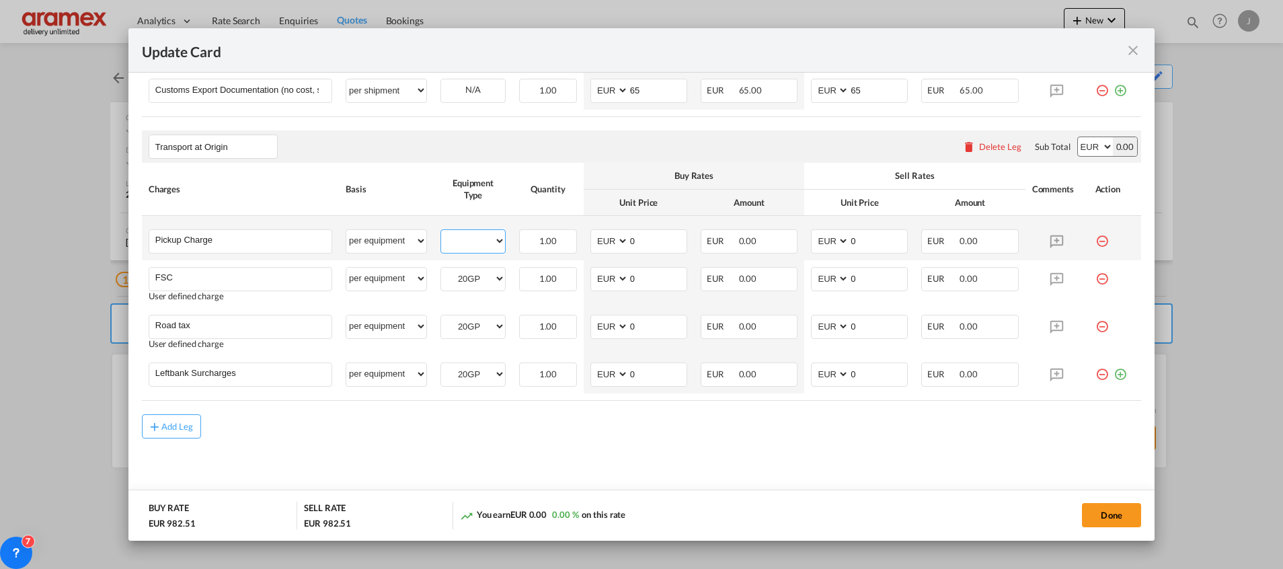
select select "20GP"
click at [441, 232] on select "20GP" at bounding box center [473, 241] width 64 height 18
drag, startPoint x: 652, startPoint y: 230, endPoint x: 613, endPoint y: 232, distance: 39.1
click at [593, 232] on md-input-container "AED AFN ALL AMD ANG AOA ARS AUD AWG AZN BAM BBD BDT BGN BHD BIF BMD BND BOB BRL…" at bounding box center [639, 241] width 97 height 24
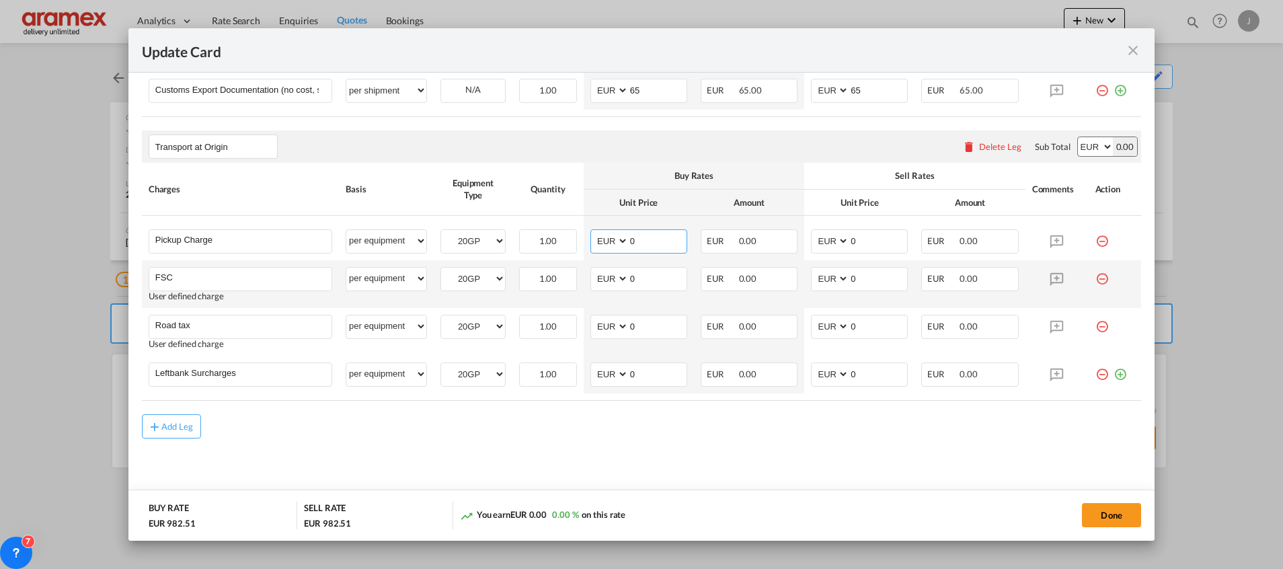
paste input "286"
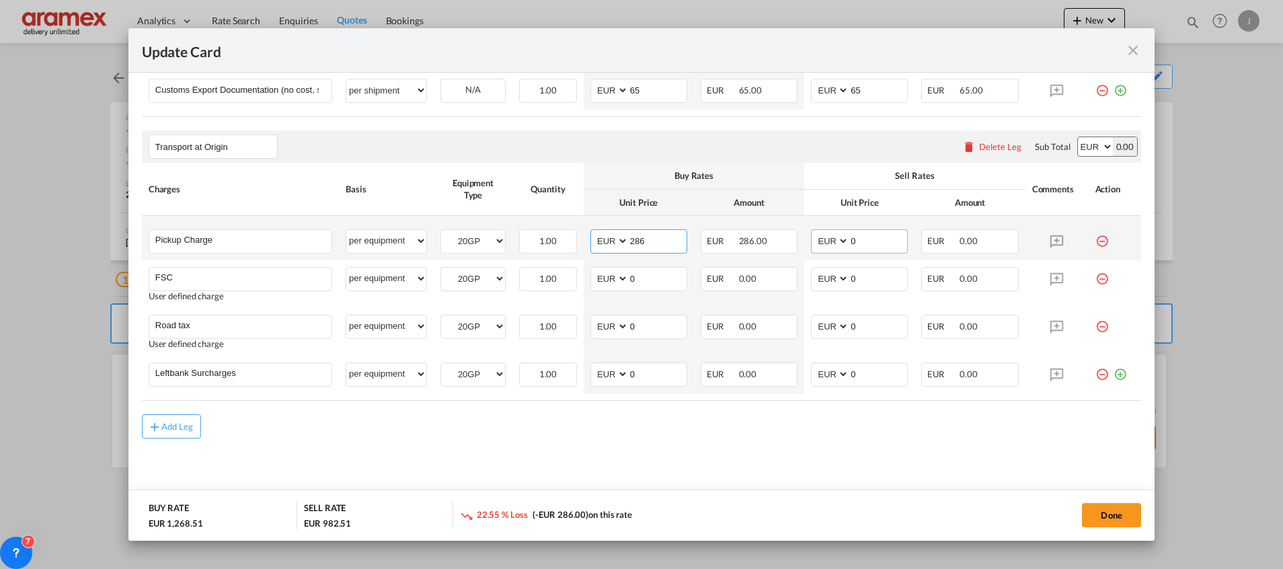
type input "286"
drag, startPoint x: 858, startPoint y: 239, endPoint x: 815, endPoint y: 237, distance: 42.4
click at [815, 237] on md-input-container "AED AFN ALL AMD ANG AOA ARS AUD AWG AZN BAM BBD BDT BGN BHD BIF BMD BND BOB BRL…" at bounding box center [859, 241] width 97 height 24
paste input "286"
type input "286"
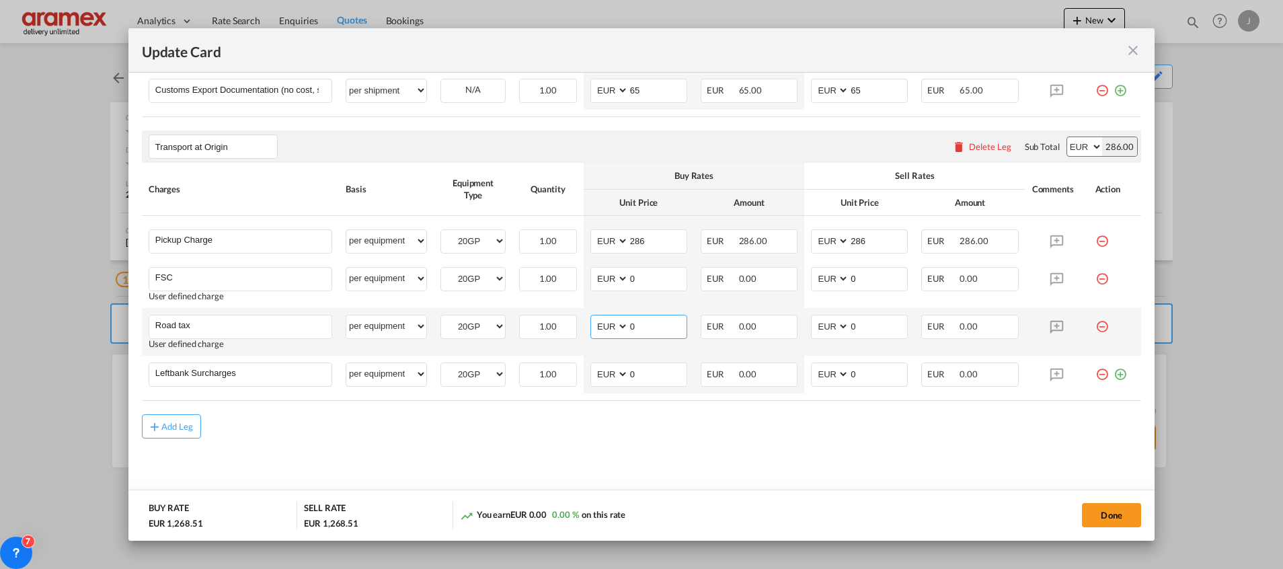
drag, startPoint x: 651, startPoint y: 331, endPoint x: 600, endPoint y: 330, distance: 51.1
click at [601, 330] on md-input-container "AED AFN ALL AMD ANG AOA ARS AUD AWG AZN BAM BBD BDT BGN BHD BIF BMD BND BOB BRL…" at bounding box center [639, 327] width 97 height 24
type input "24"
click at [856, 324] on input "0" at bounding box center [879, 325] width 58 height 20
drag, startPoint x: 864, startPoint y: 325, endPoint x: 792, endPoint y: 326, distance: 72.0
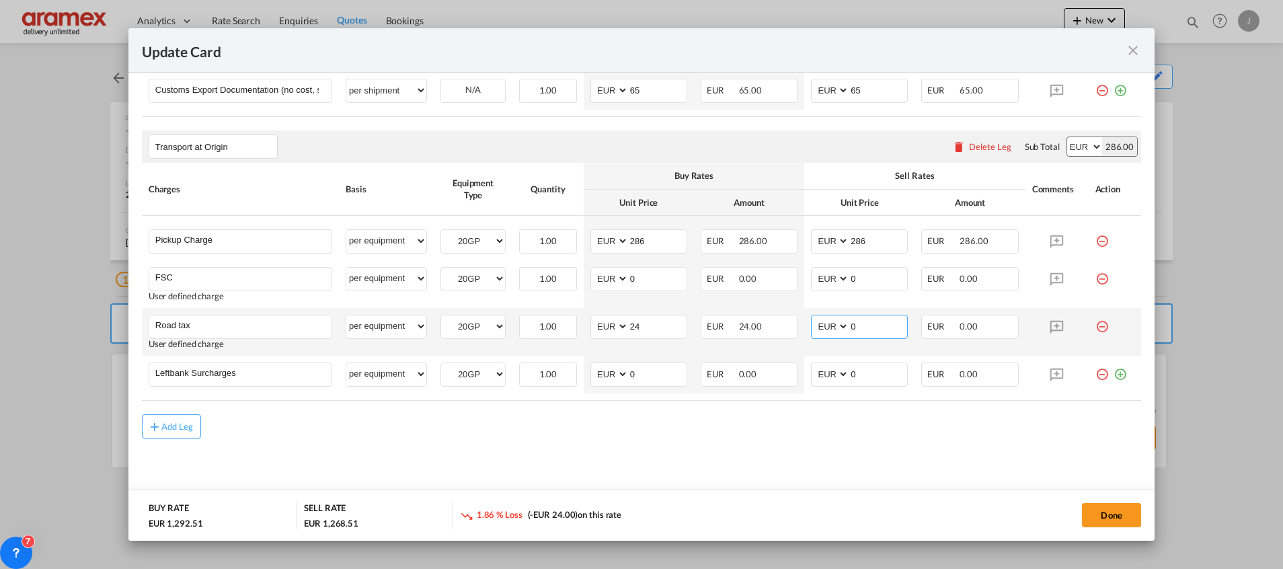
click at [792, 326] on tr "Road tax Please Enter User Defined Charges Cannot Be Published User defined cha…" at bounding box center [642, 332] width 1000 height 48
type input "24"
drag, startPoint x: 651, startPoint y: 371, endPoint x: 613, endPoint y: 371, distance: 38.3
click at [613, 371] on md-input-container "AED AFN ALL AMD ANG AOA ARS AUD AWG AZN BAM BBD BDT BGN BHD BIF BMD BND BOB BRL…" at bounding box center [639, 375] width 97 height 24
type input "46"
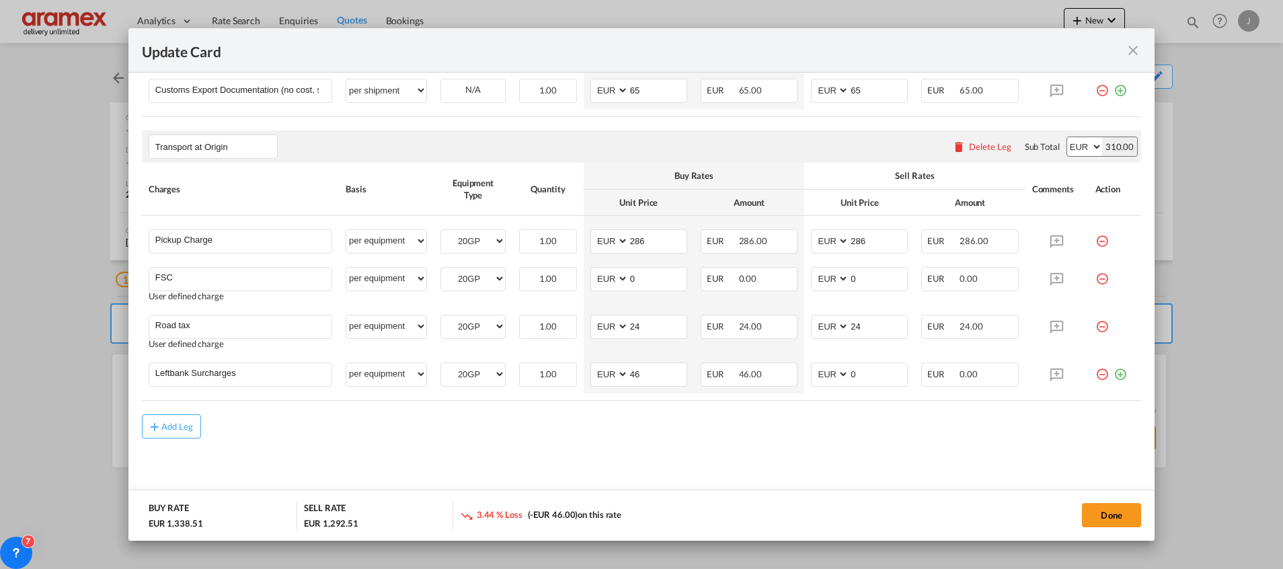
drag, startPoint x: 737, startPoint y: 439, endPoint x: 868, endPoint y: 395, distance: 139.1
click at [747, 436] on md-content "Main Freight Please enter leg name Leg Name Already Exists Delete Leg Sub Total…" at bounding box center [642, 68] width 1000 height 880
drag, startPoint x: 795, startPoint y: 379, endPoint x: 783, endPoint y: 379, distance: 12.1
click at [783, 379] on tr "Leftbank Surcharges Please Enter User Defined Charges Cannot Be Published per e…" at bounding box center [642, 375] width 1000 height 38
type input "46"
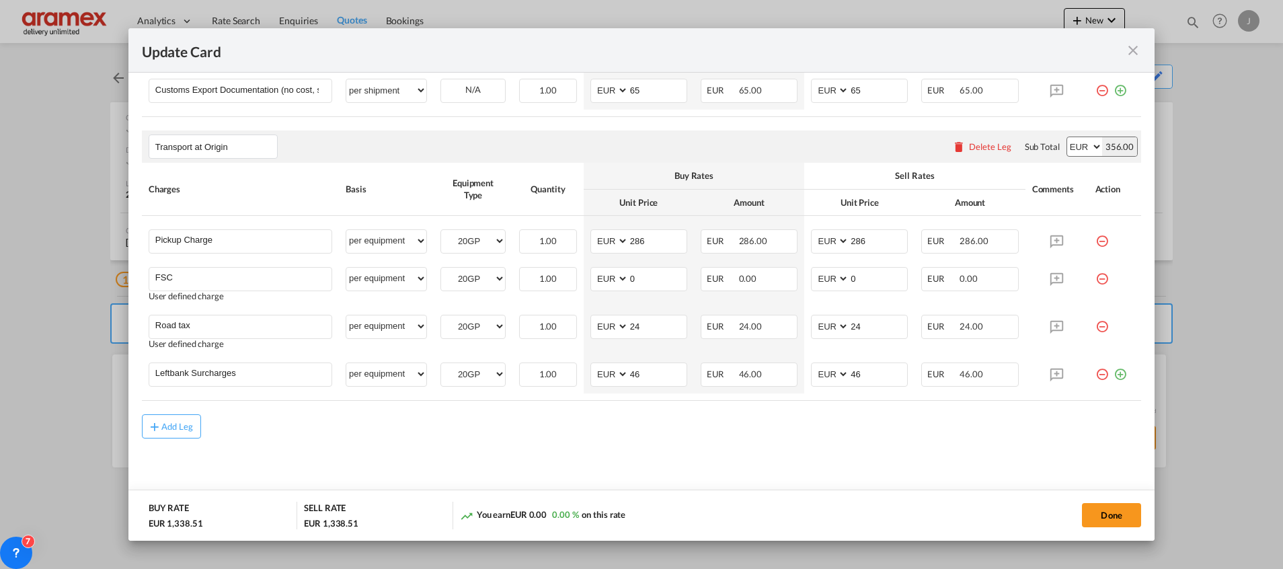
click at [744, 477] on md-content "Main Freight Please enter leg name Leg Name Already Exists Delete Leg Sub Total…" at bounding box center [642, 68] width 1000 height 880
click at [1108, 511] on button "Done" at bounding box center [1111, 515] width 59 height 24
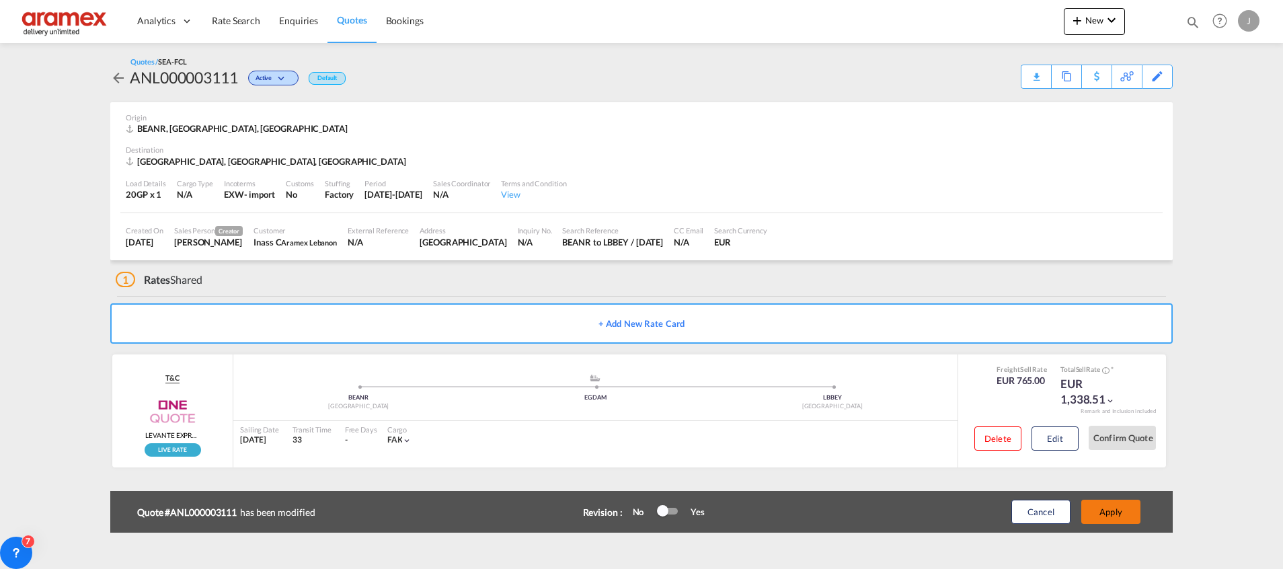
click at [1105, 506] on button "Apply" at bounding box center [1111, 512] width 59 height 24
